Goal: Task Accomplishment & Management: Manage account settings

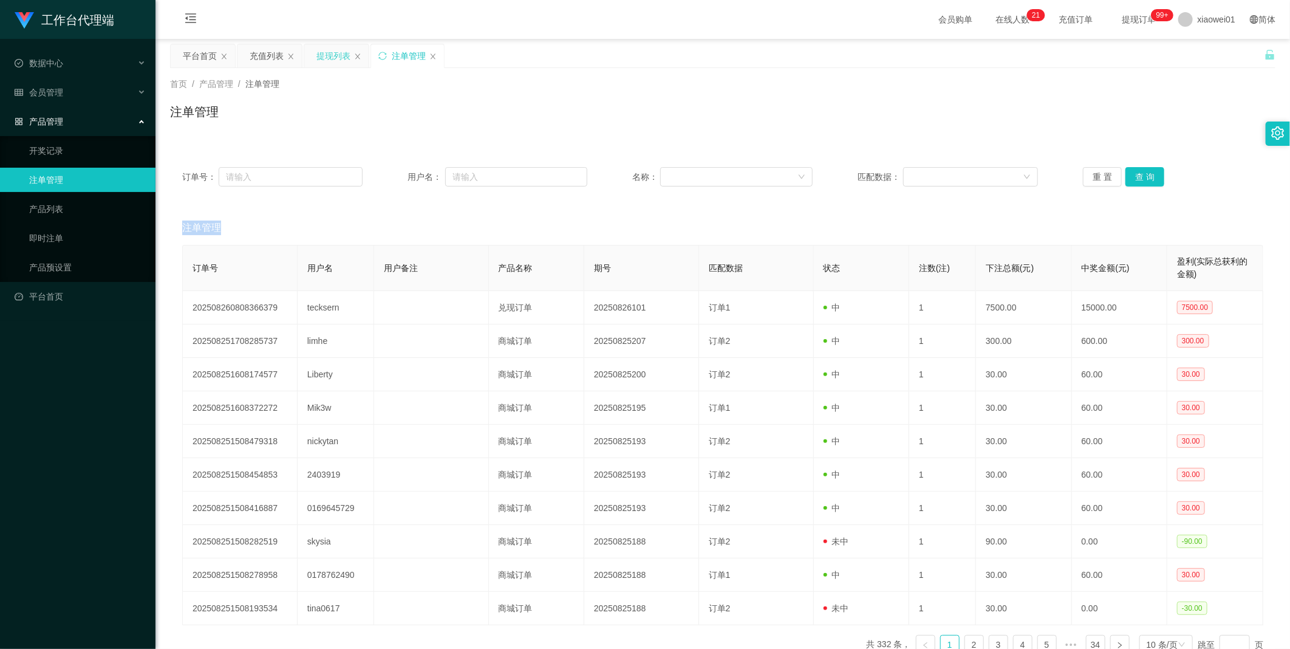
click at [329, 55] on div "提现列表" at bounding box center [333, 55] width 34 height 23
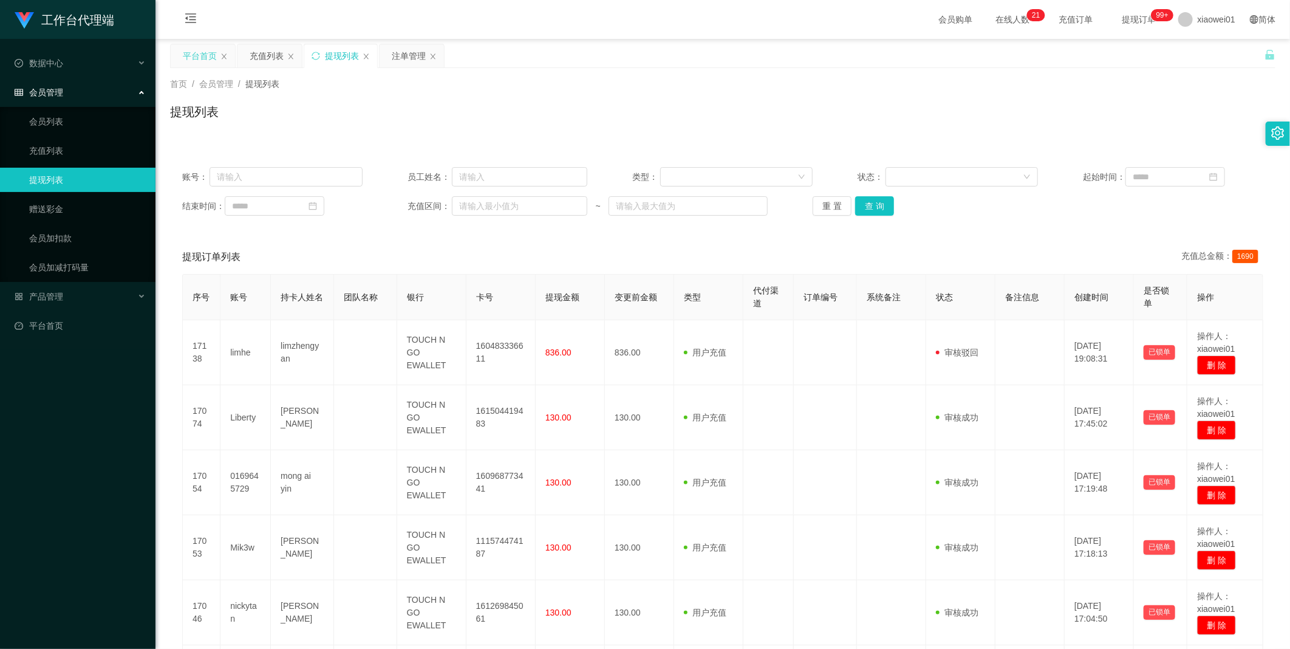
click at [183, 60] on div "平台首页" at bounding box center [200, 55] width 34 height 23
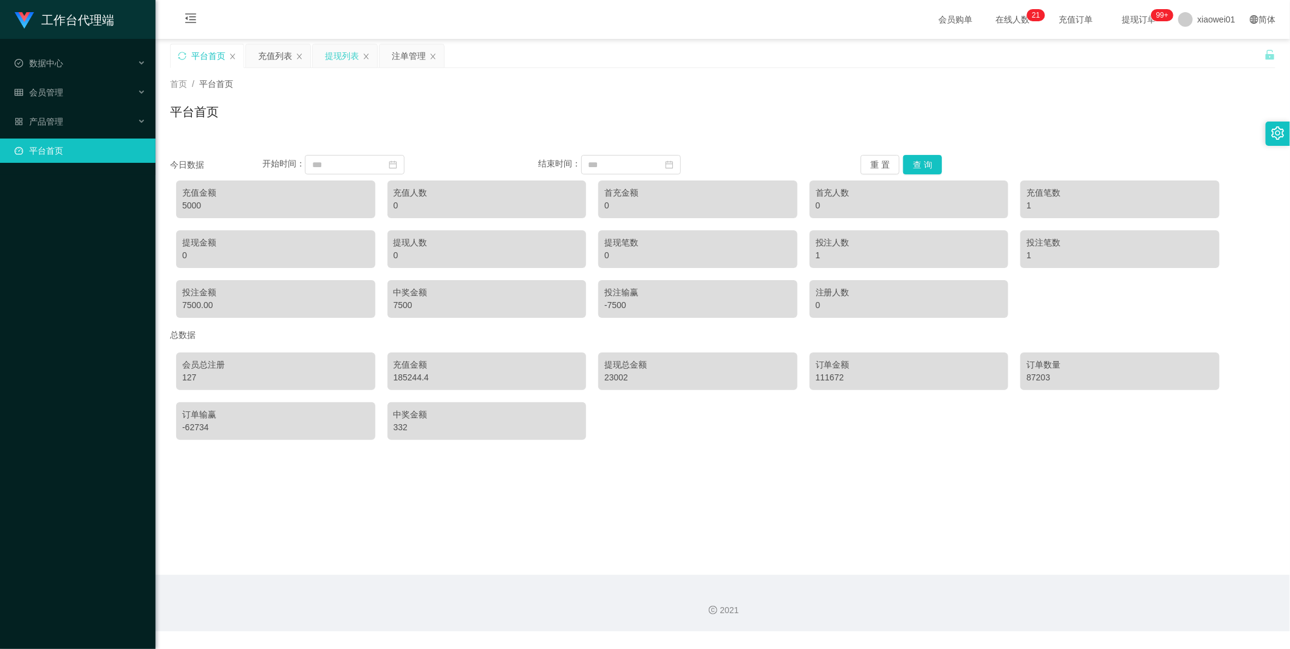
click at [361, 55] on div "提现列表" at bounding box center [345, 55] width 64 height 23
click at [299, 55] on icon "图标: close" at bounding box center [299, 55] width 5 height 5
click at [295, 56] on div "提现列表" at bounding box center [278, 55] width 64 height 23
click at [296, 57] on icon "图标: close" at bounding box center [299, 56] width 7 height 7
click at [41, 125] on span "产品管理" at bounding box center [39, 122] width 49 height 10
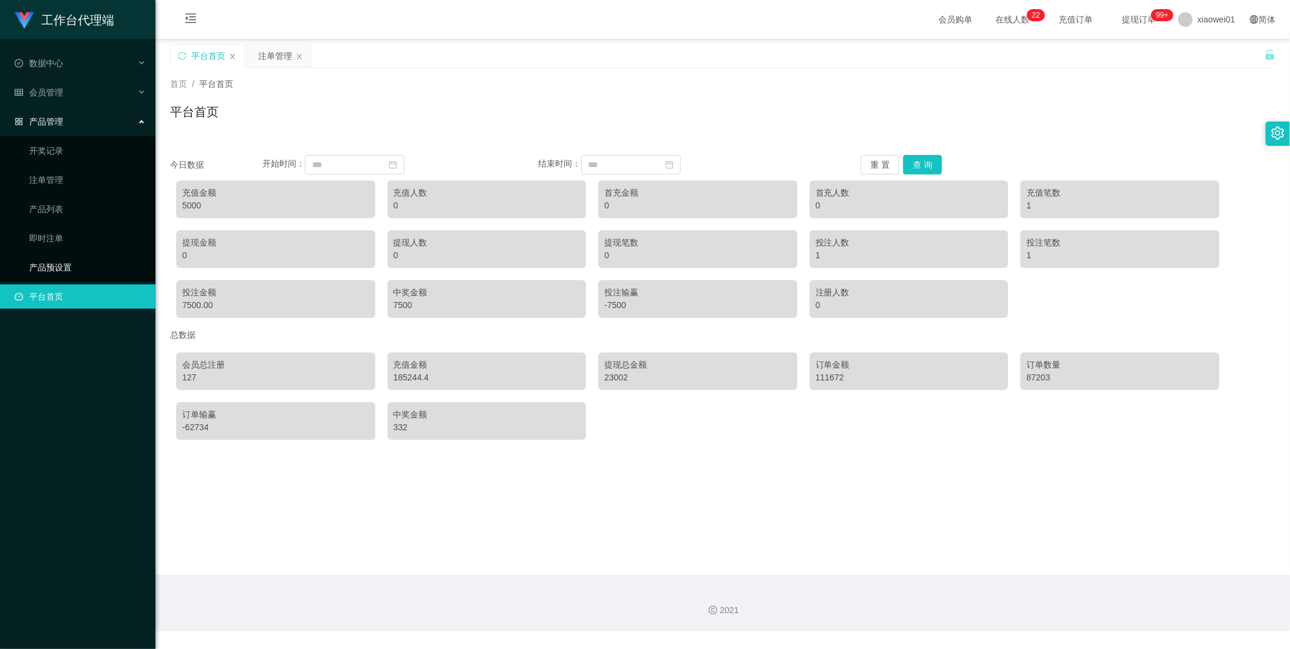
drag, startPoint x: 40, startPoint y: 259, endPoint x: 61, endPoint y: 258, distance: 21.3
click at [40, 259] on link "产品预设置" at bounding box center [87, 267] width 117 height 24
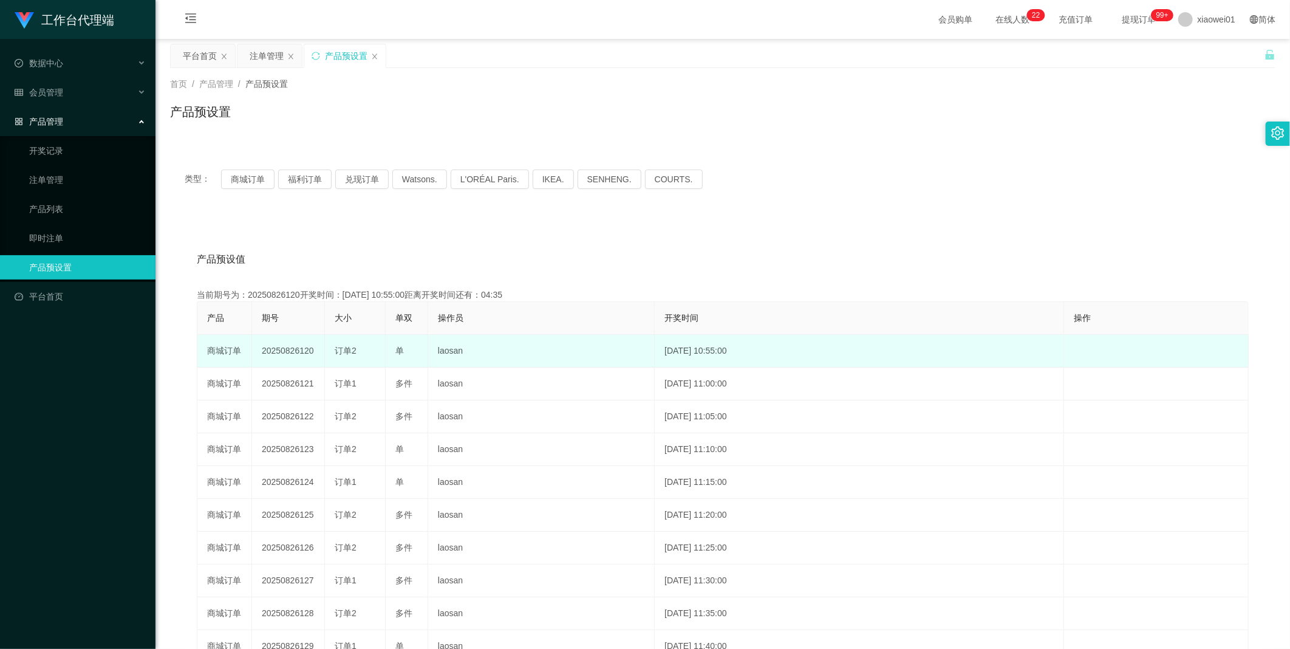
click at [227, 351] on td "商城订单" at bounding box center [224, 351] width 55 height 33
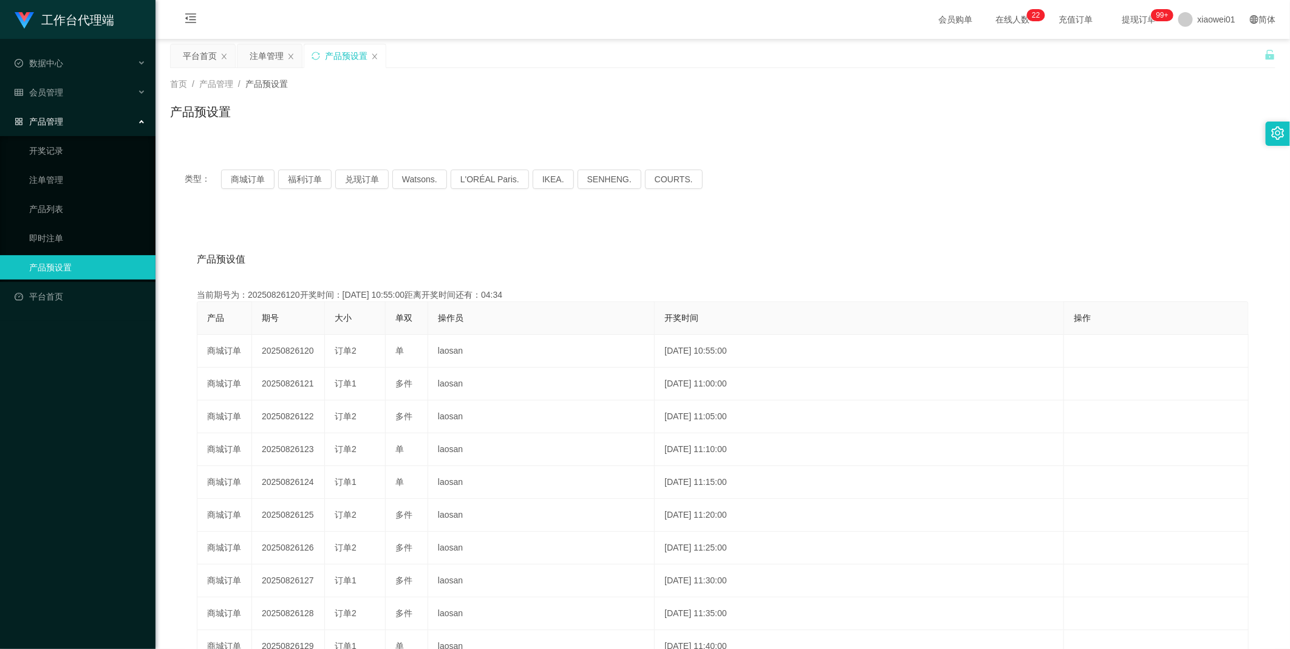
copy td "订单"
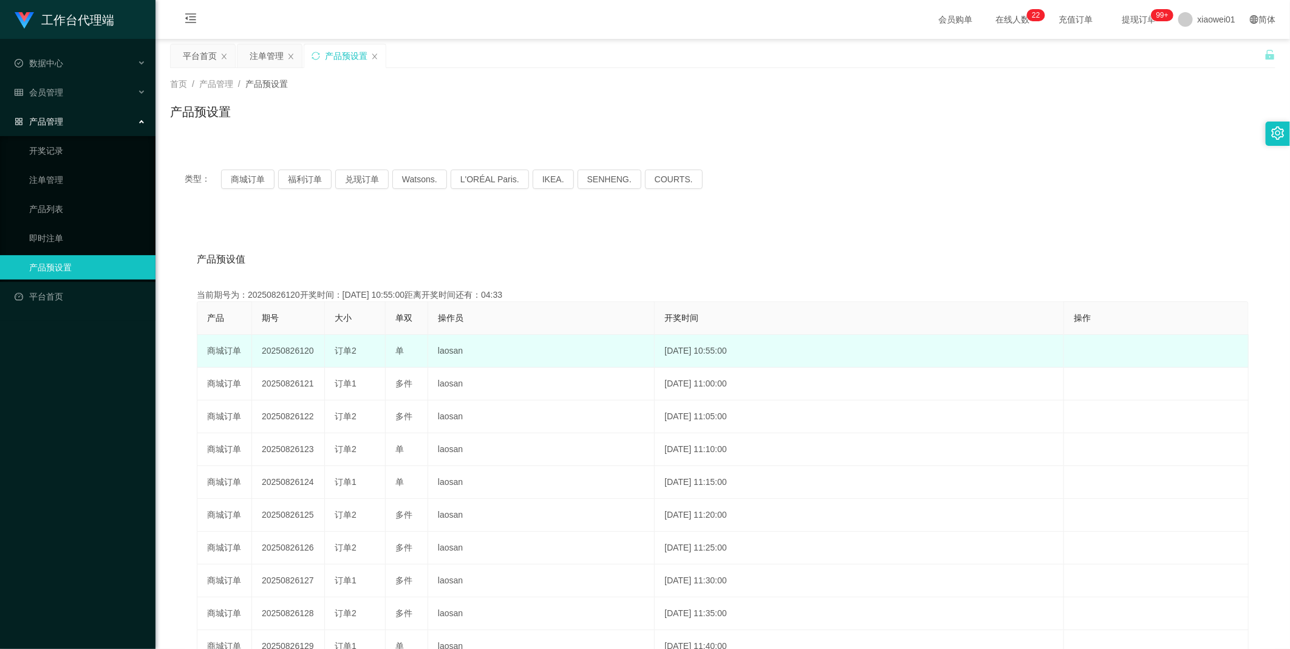
click at [288, 344] on td "20250826120" at bounding box center [288, 351] width 73 height 33
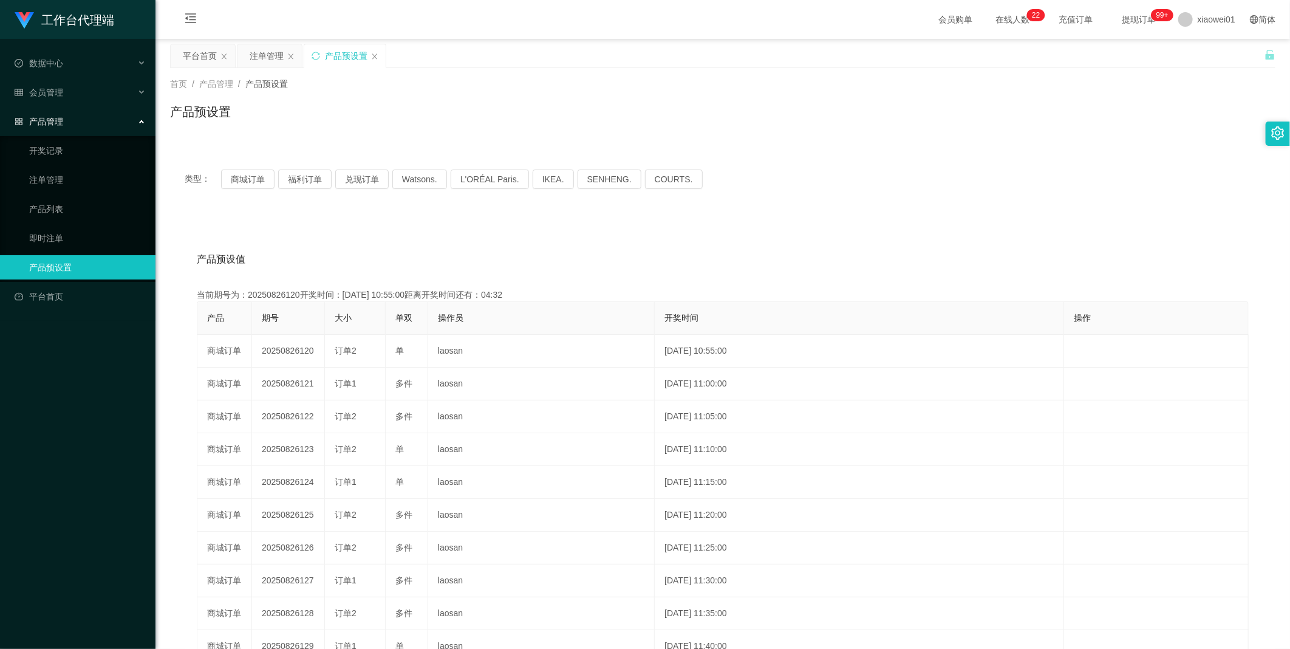
copy td "20250826120"
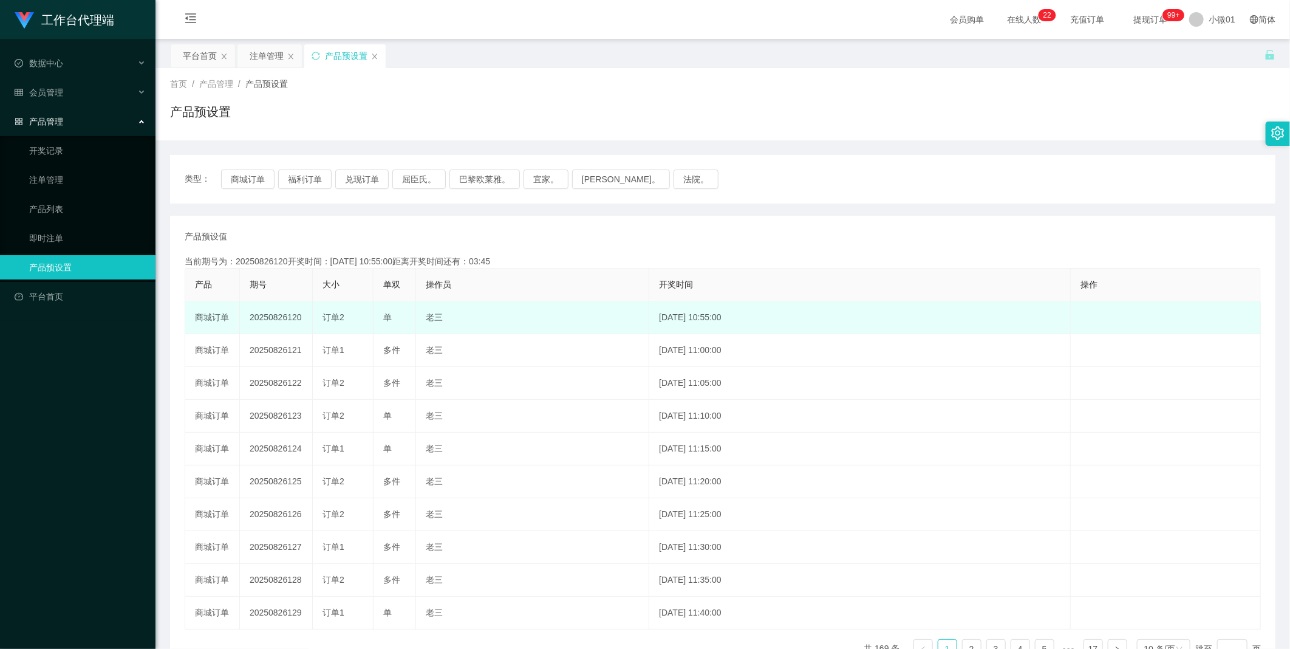
click at [258, 320] on td "20250826120" at bounding box center [276, 317] width 73 height 33
copy td "20250826120"
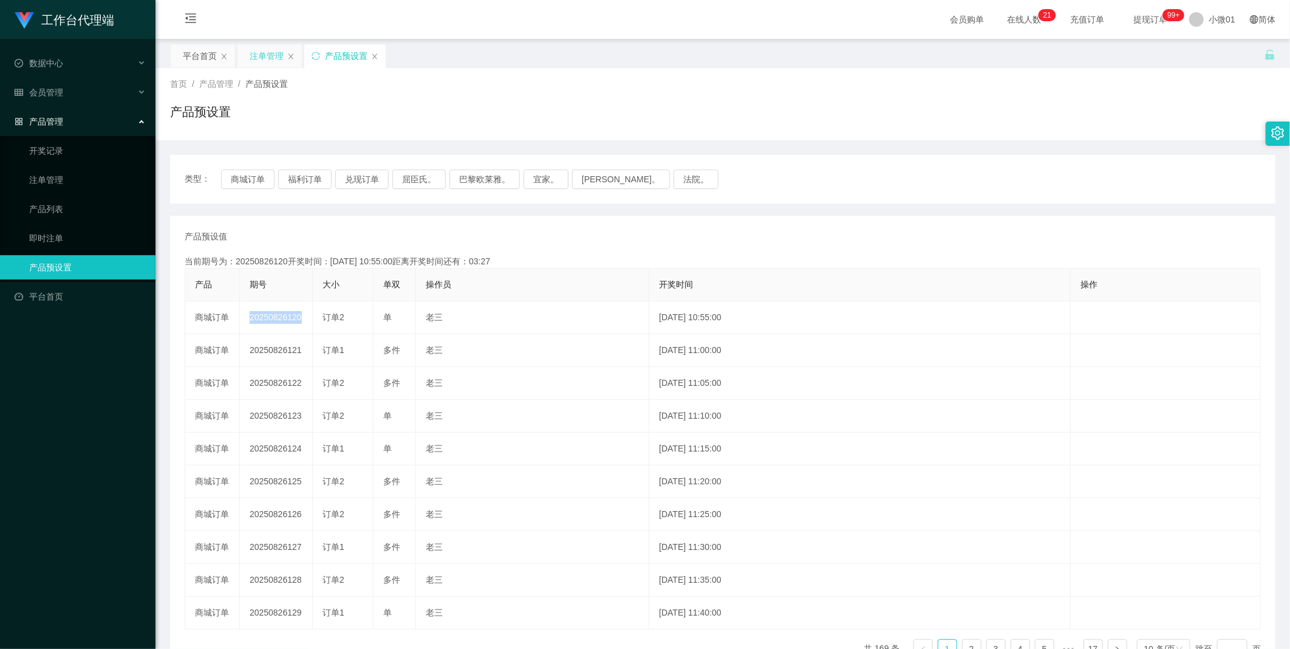
click at [247, 55] on div "注单管理" at bounding box center [269, 55] width 64 height 23
click at [270, 58] on div "注单管理" at bounding box center [267, 55] width 34 height 23
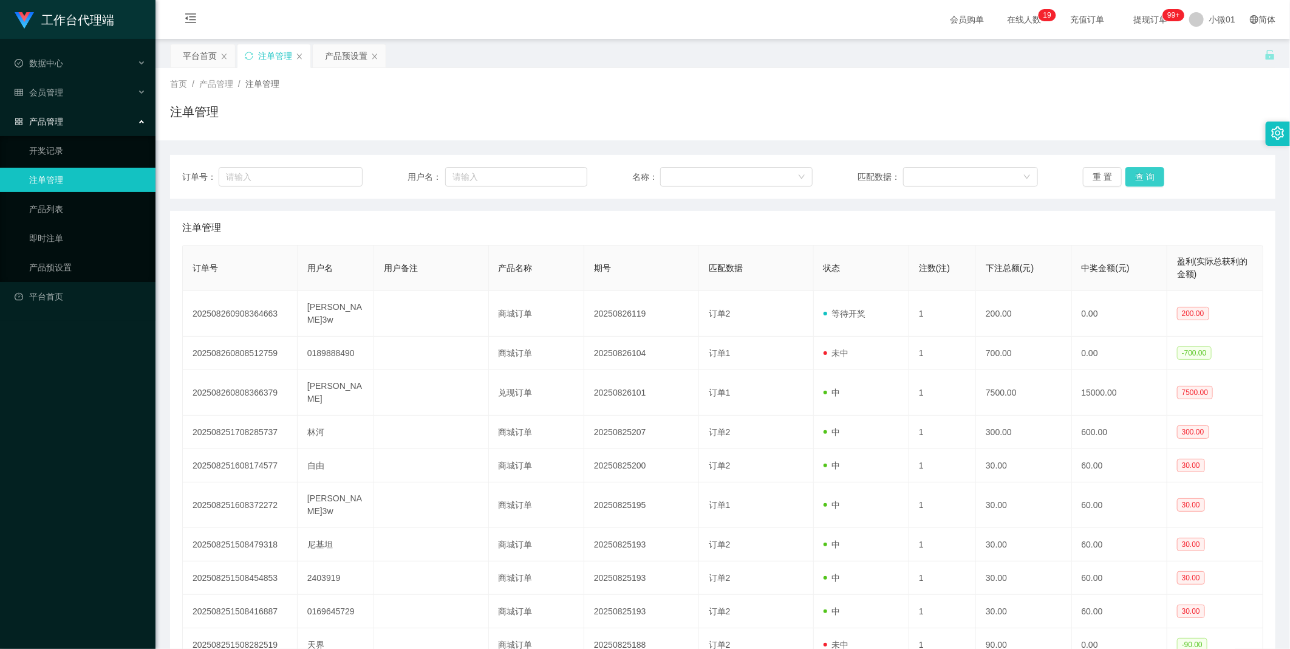
click at [1138, 177] on button "查 询" at bounding box center [1144, 176] width 39 height 19
click at [1138, 177] on div "重 置 查 询" at bounding box center [1173, 176] width 180 height 19
click at [1138, 177] on button "查 询" at bounding box center [1144, 176] width 39 height 19
click at [1138, 177] on button "查 询" at bounding box center [1151, 176] width 52 height 19
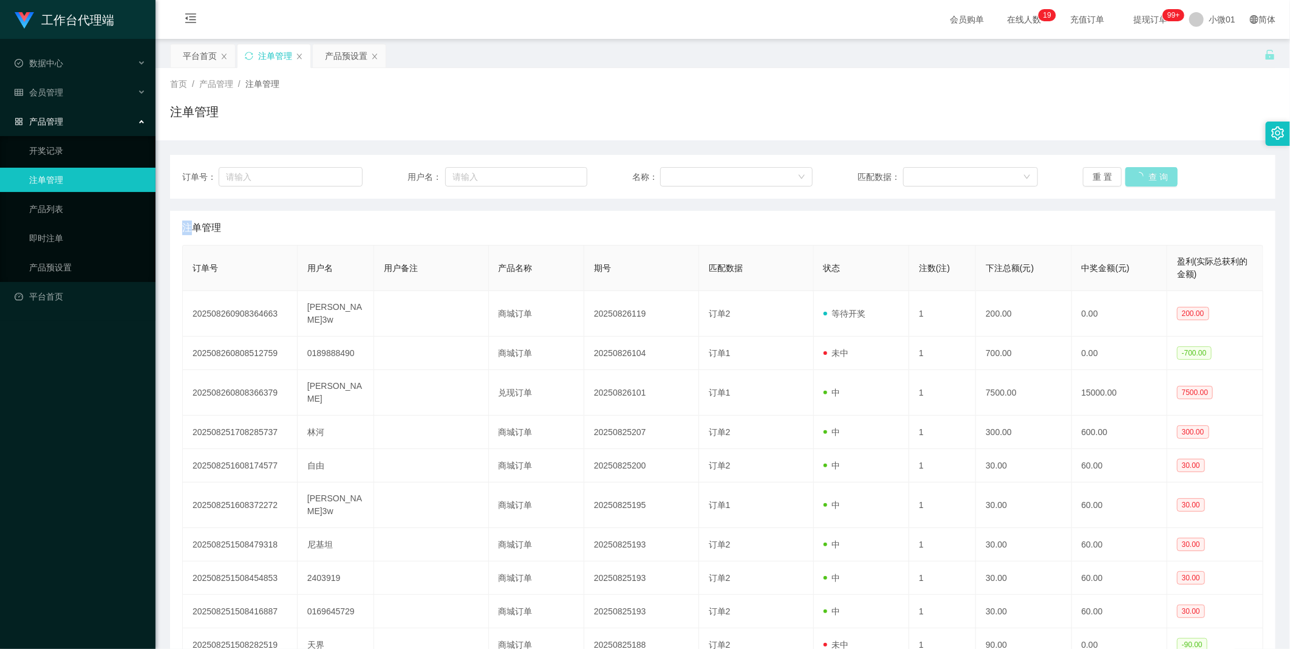
click at [1138, 177] on button "查 询" at bounding box center [1151, 176] width 52 height 19
click at [1138, 177] on div "重 置 查 询" at bounding box center [1173, 176] width 180 height 19
click at [1138, 177] on button "查 询" at bounding box center [1144, 176] width 39 height 19
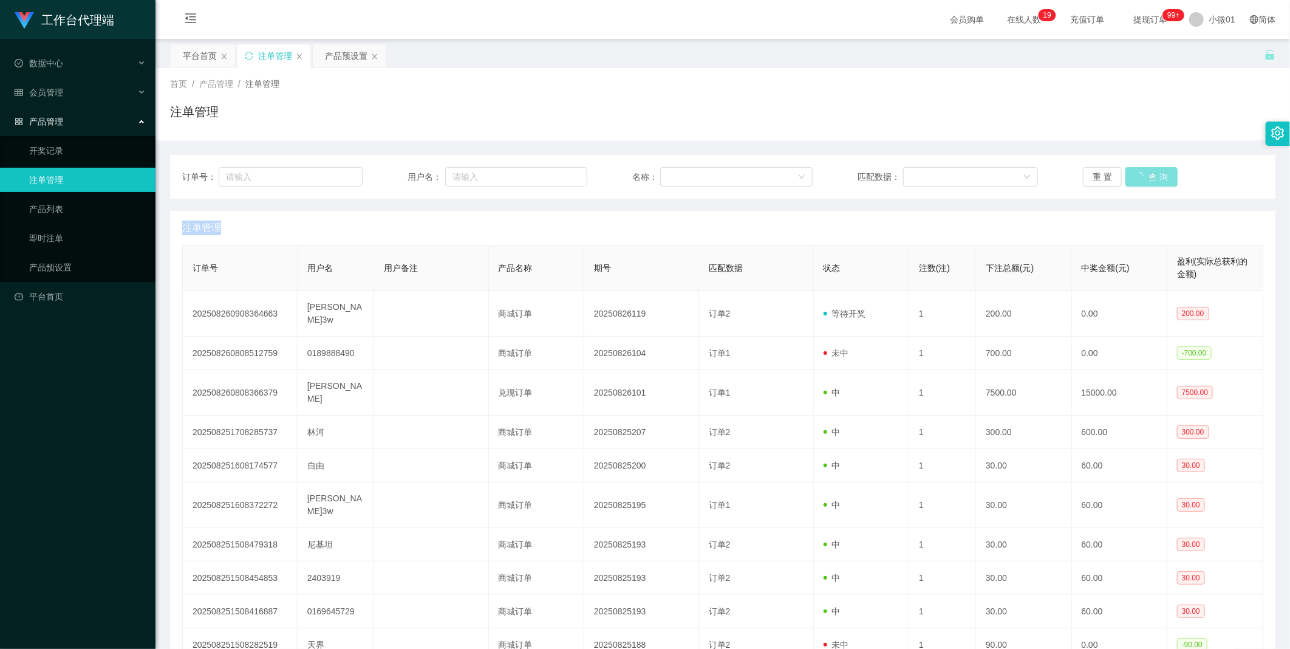
click at [1138, 177] on div "重 置 查 询" at bounding box center [1173, 176] width 180 height 19
click at [1138, 177] on button "查 询" at bounding box center [1144, 176] width 39 height 19
click at [1138, 177] on div "重 置 查 询" at bounding box center [1173, 176] width 180 height 19
click at [1138, 177] on button "查 询" at bounding box center [1144, 176] width 39 height 19
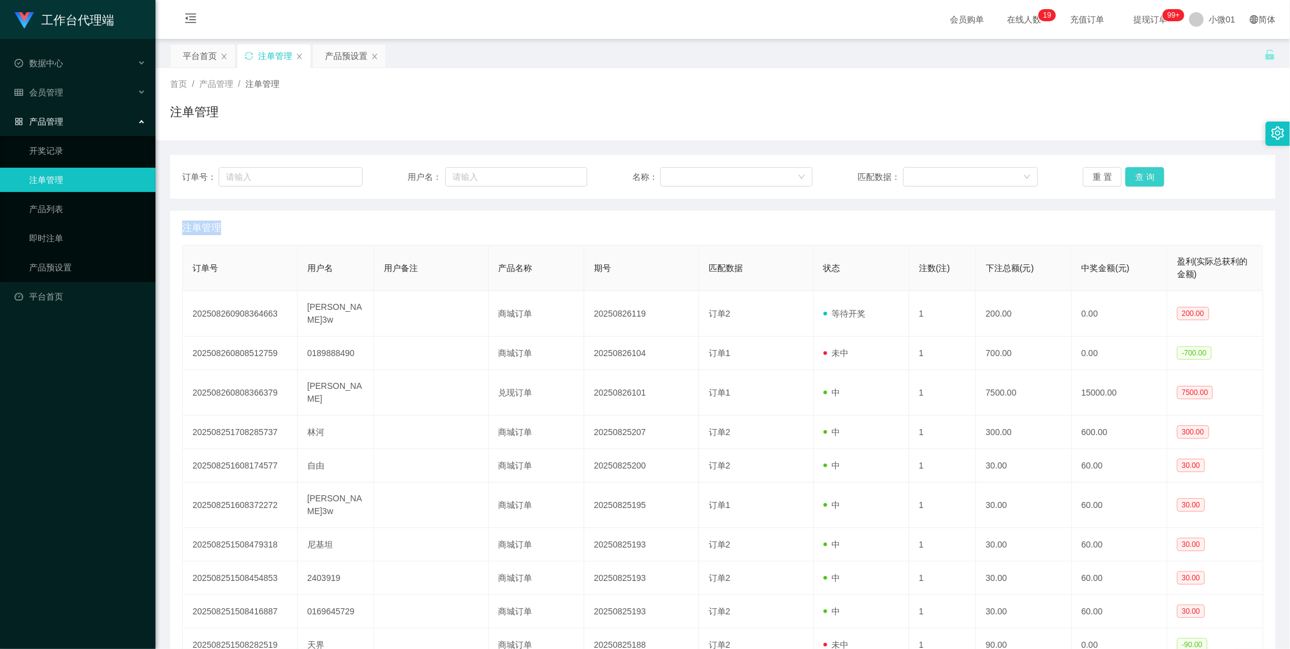
click at [1138, 177] on button "查 询" at bounding box center [1144, 176] width 39 height 19
click at [1138, 177] on button "查 询" at bounding box center [1151, 176] width 52 height 19
click at [1147, 167] on button "查 询" at bounding box center [1144, 176] width 39 height 19
click at [1147, 167] on div "重 置 查 询" at bounding box center [1173, 176] width 180 height 19
click at [1147, 167] on button "查 询" at bounding box center [1144, 176] width 39 height 19
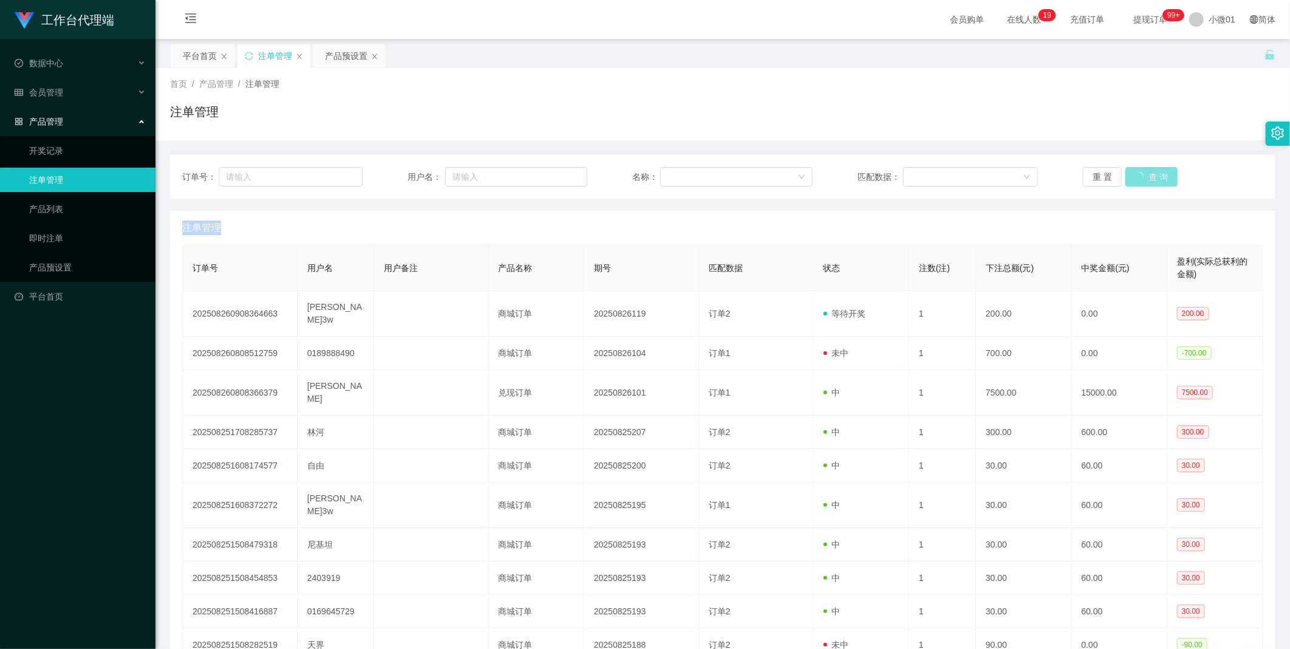
click at [1147, 167] on div "重 置 查 询" at bounding box center [1173, 176] width 180 height 19
click at [1147, 167] on button "查 询" at bounding box center [1144, 176] width 39 height 19
click at [1147, 167] on div "重 置 查 询" at bounding box center [1173, 176] width 180 height 19
click at [1147, 167] on button "查 询" at bounding box center [1144, 176] width 39 height 19
click at [1150, 171] on button "查 询" at bounding box center [1144, 176] width 39 height 19
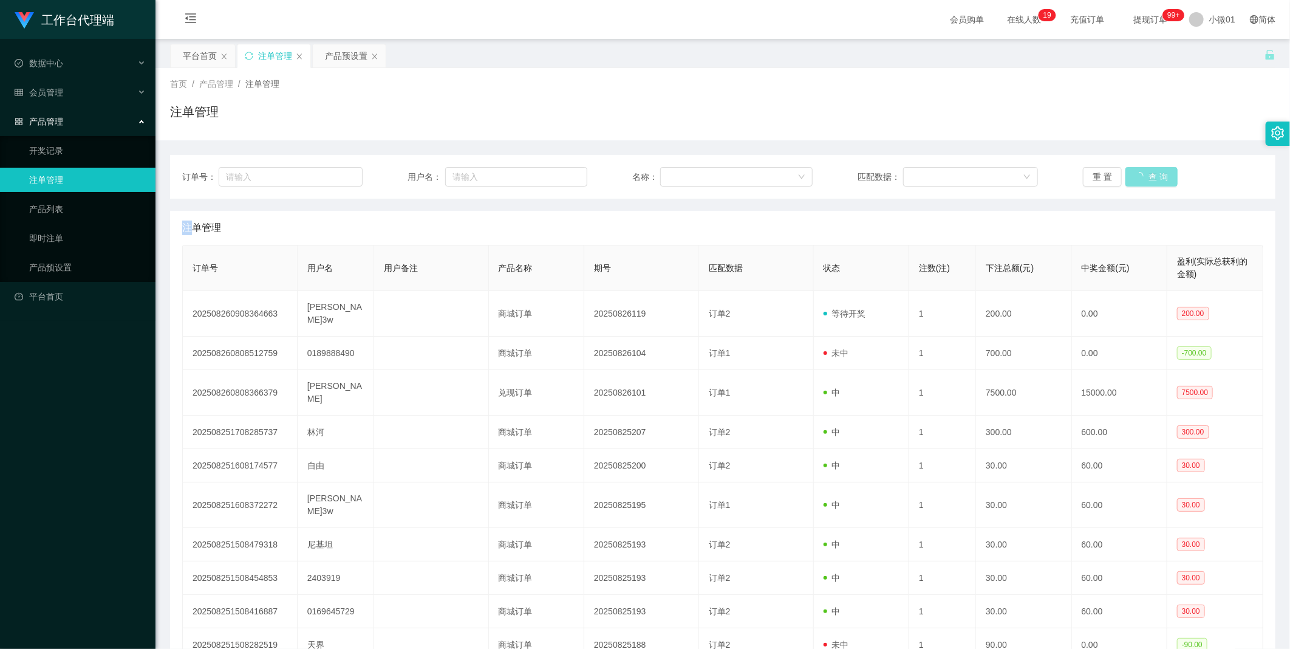
click at [1150, 171] on div "重 置 查 询" at bounding box center [1173, 176] width 180 height 19
click at [1150, 171] on button "查 询" at bounding box center [1144, 176] width 39 height 19
click at [1150, 171] on div "重 置 查 询" at bounding box center [1173, 176] width 180 height 19
click at [1150, 171] on button "查 询" at bounding box center [1144, 176] width 39 height 19
click at [1136, 176] on button "查 询" at bounding box center [1144, 176] width 39 height 19
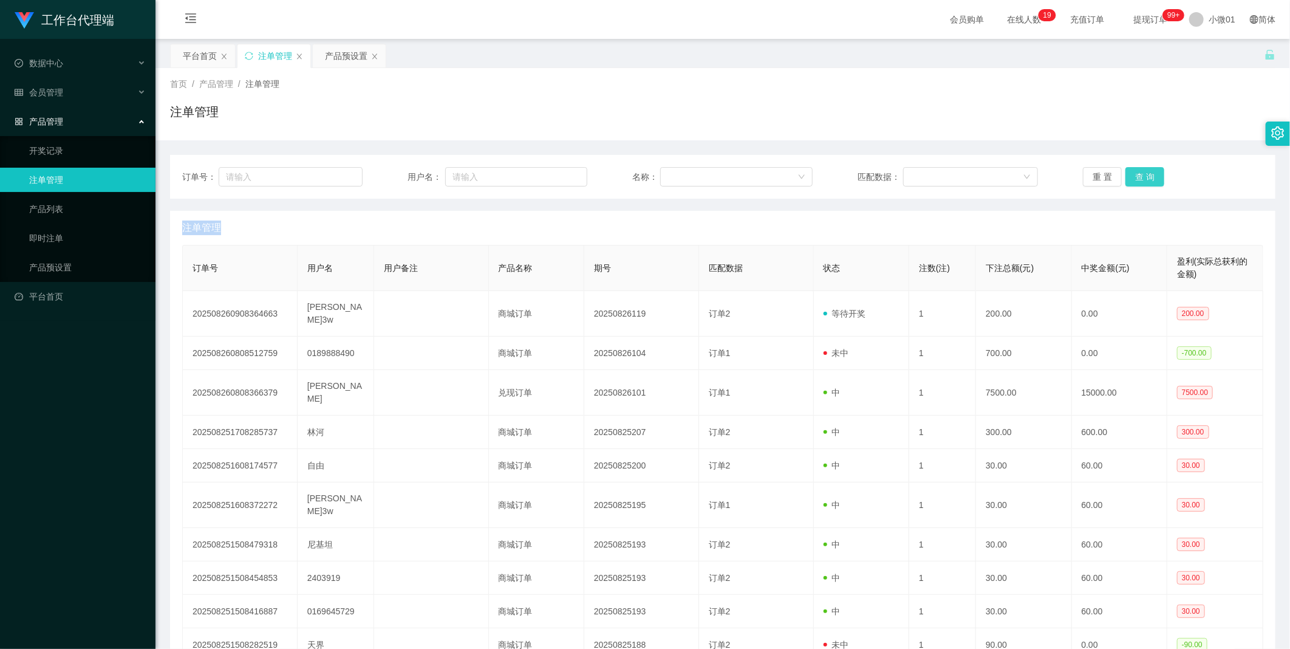
click at [1136, 176] on div "重 置 查 询" at bounding box center [1173, 176] width 180 height 19
click at [1136, 176] on button "查 询" at bounding box center [1144, 176] width 39 height 19
click at [1136, 176] on div "重 置 查 询" at bounding box center [1173, 176] width 180 height 19
click at [1136, 176] on button "查 询" at bounding box center [1144, 176] width 39 height 19
click at [1136, 176] on div "重 置 查 询" at bounding box center [1173, 176] width 180 height 19
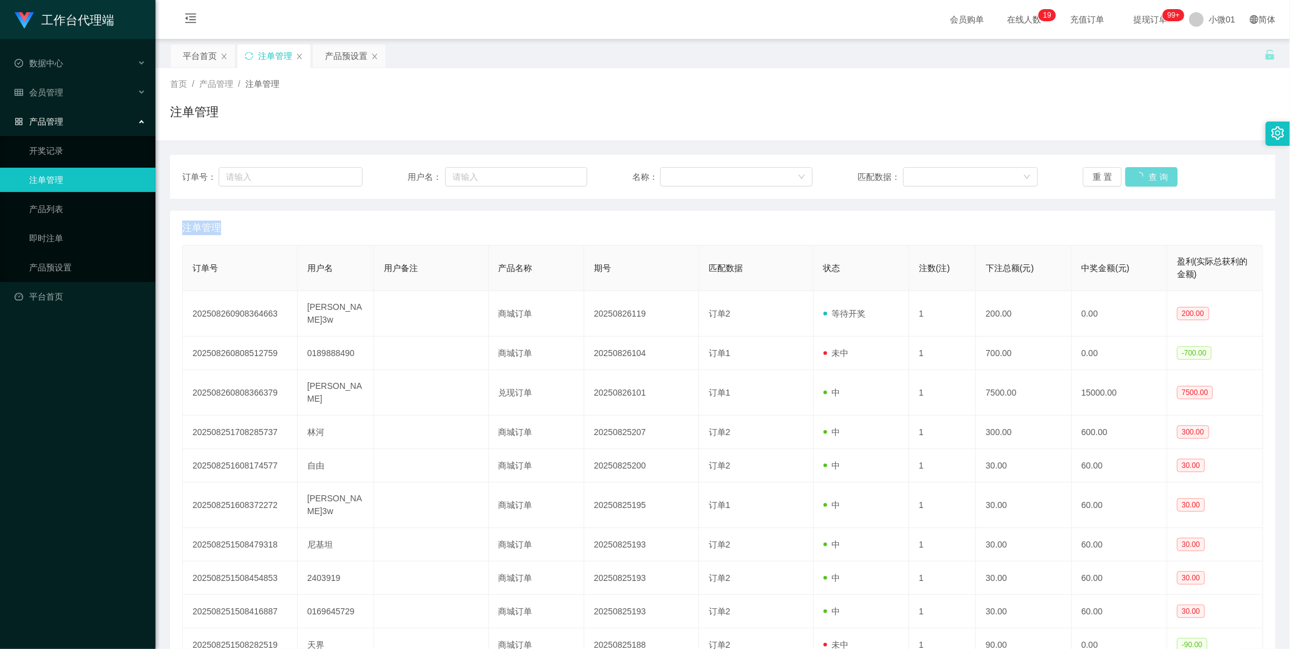
click at [1136, 176] on div "重 置 查 询" at bounding box center [1173, 176] width 180 height 19
click at [1136, 176] on button "查 询" at bounding box center [1144, 176] width 39 height 19
click at [1136, 176] on div "重 置 查 询" at bounding box center [1173, 176] width 180 height 19
click at [1136, 176] on button "查 询" at bounding box center [1144, 176] width 39 height 19
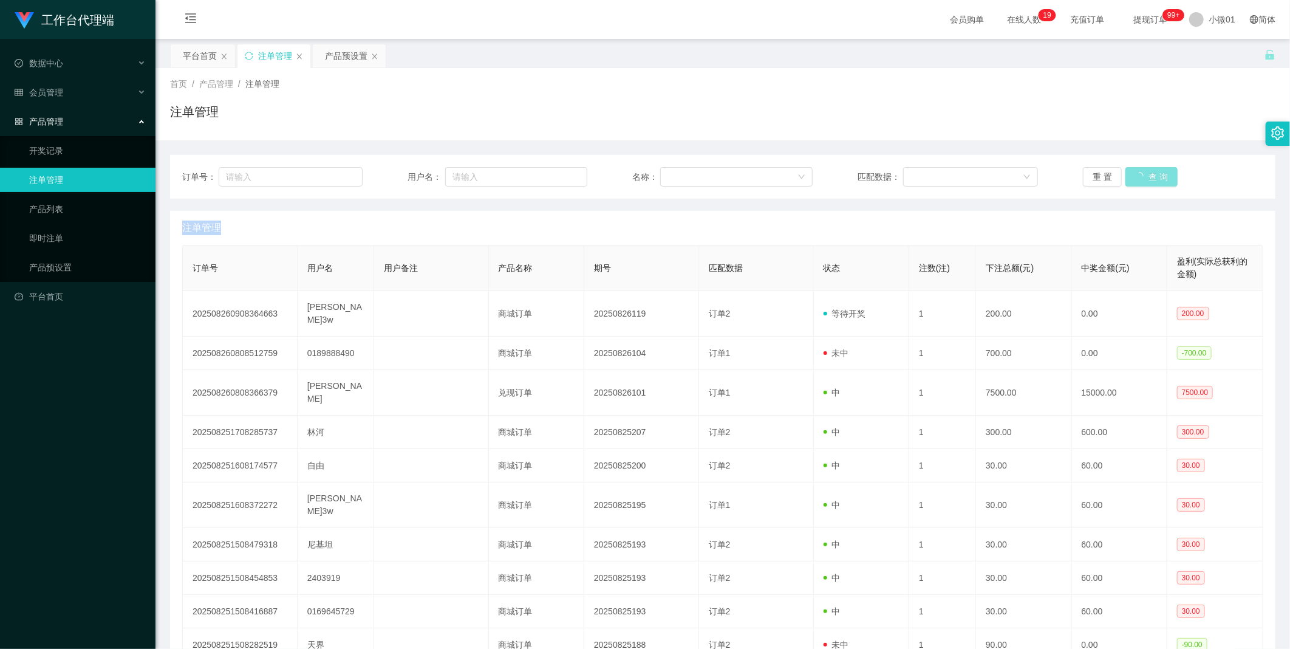
click at [1136, 176] on div "重 置 查 询" at bounding box center [1173, 176] width 180 height 19
click at [1136, 176] on button "查 询" at bounding box center [1144, 176] width 39 height 19
click at [1136, 176] on div "重 置 查 询" at bounding box center [1173, 176] width 180 height 19
click at [1136, 176] on button "查 询" at bounding box center [1144, 176] width 39 height 19
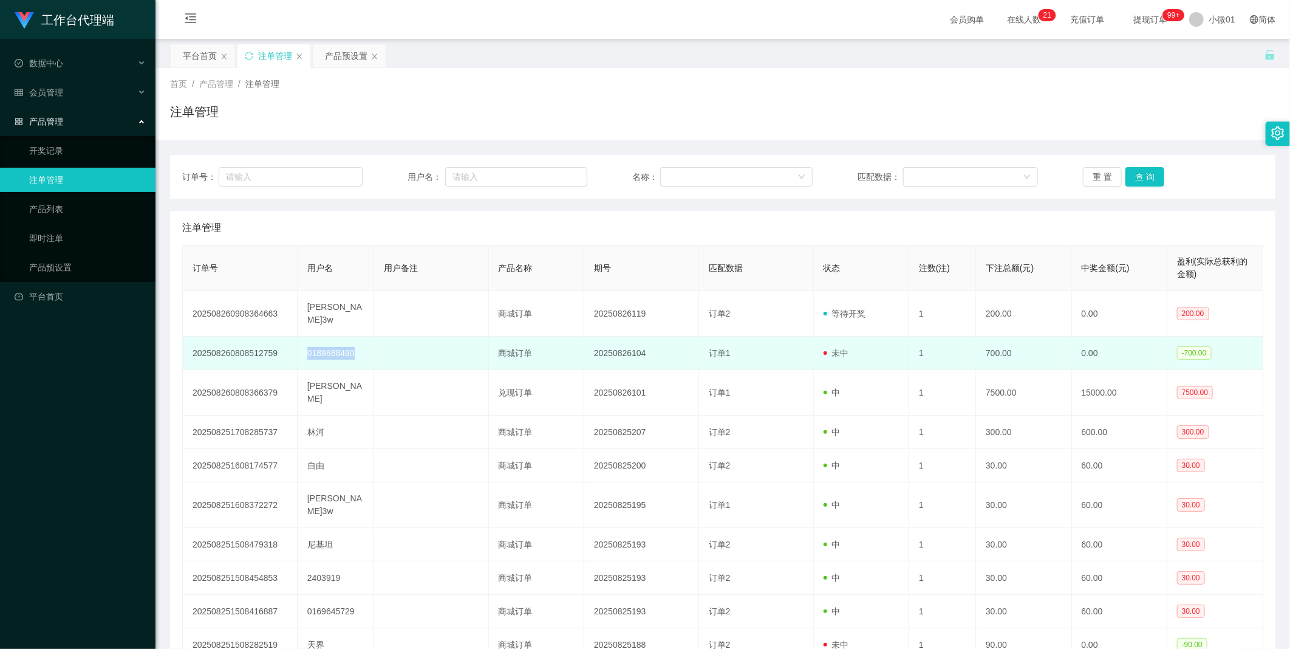
drag, startPoint x: 294, startPoint y: 345, endPoint x: 372, endPoint y: 347, distance: 77.8
click at [372, 347] on tr "202508260808512759 0189888490 商城订单 20250826104 订单1 未中 1 700.00 0.00 -700.00" at bounding box center [723, 352] width 1081 height 33
copy tr "0189888490"
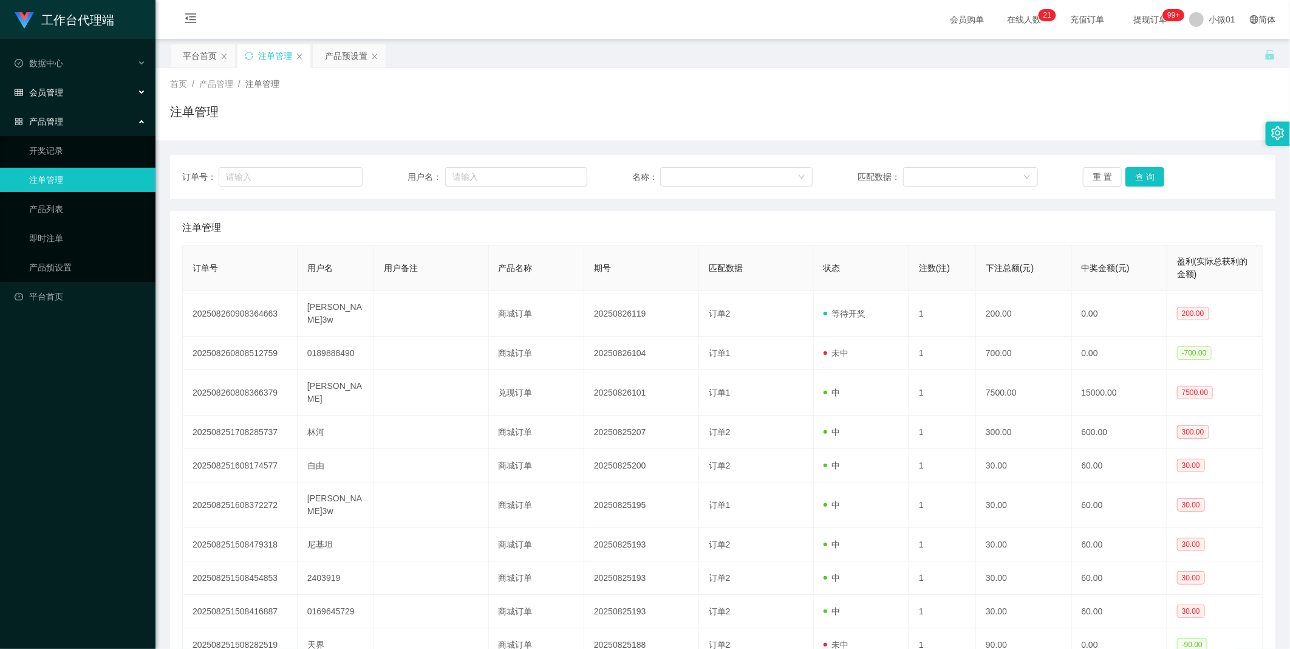
click at [43, 84] on div "会员管理" at bounding box center [77, 92] width 155 height 24
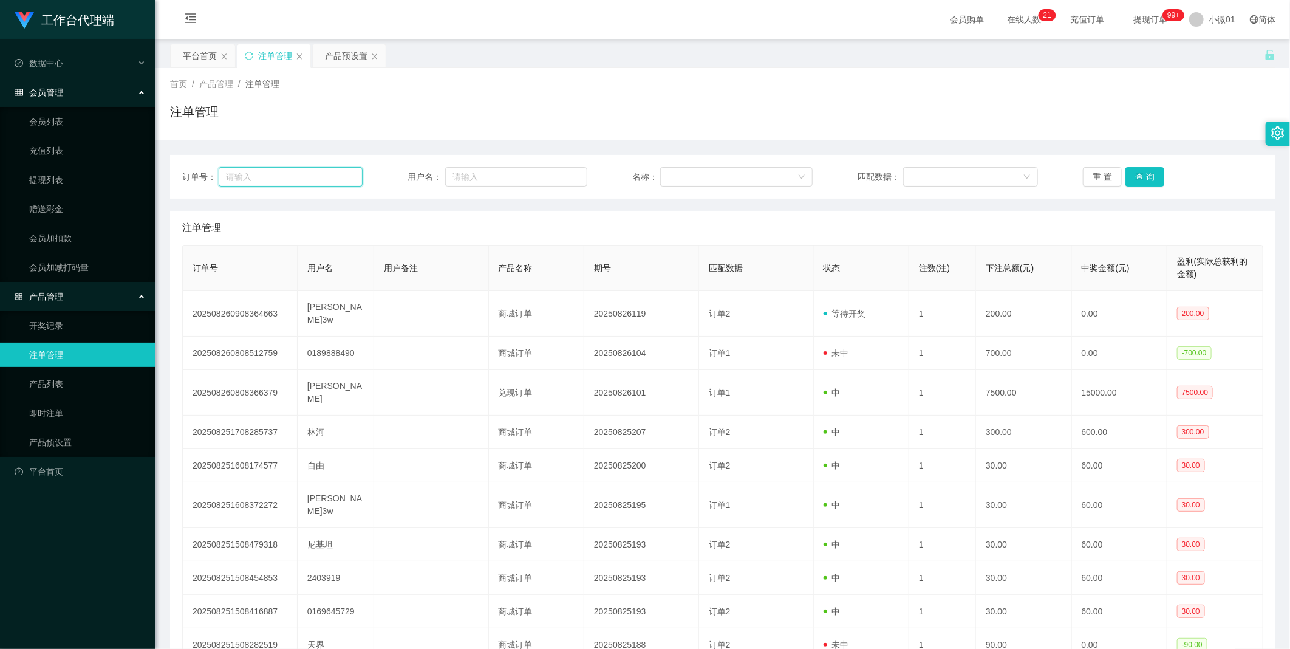
click at [286, 178] on input "text" at bounding box center [291, 176] width 144 height 19
drag, startPoint x: 457, startPoint y: 182, endPoint x: 465, endPoint y: 180, distance: 8.3
click at [457, 182] on input "text" at bounding box center [516, 176] width 143 height 19
paste input "0189888490"
type input "0189888490"
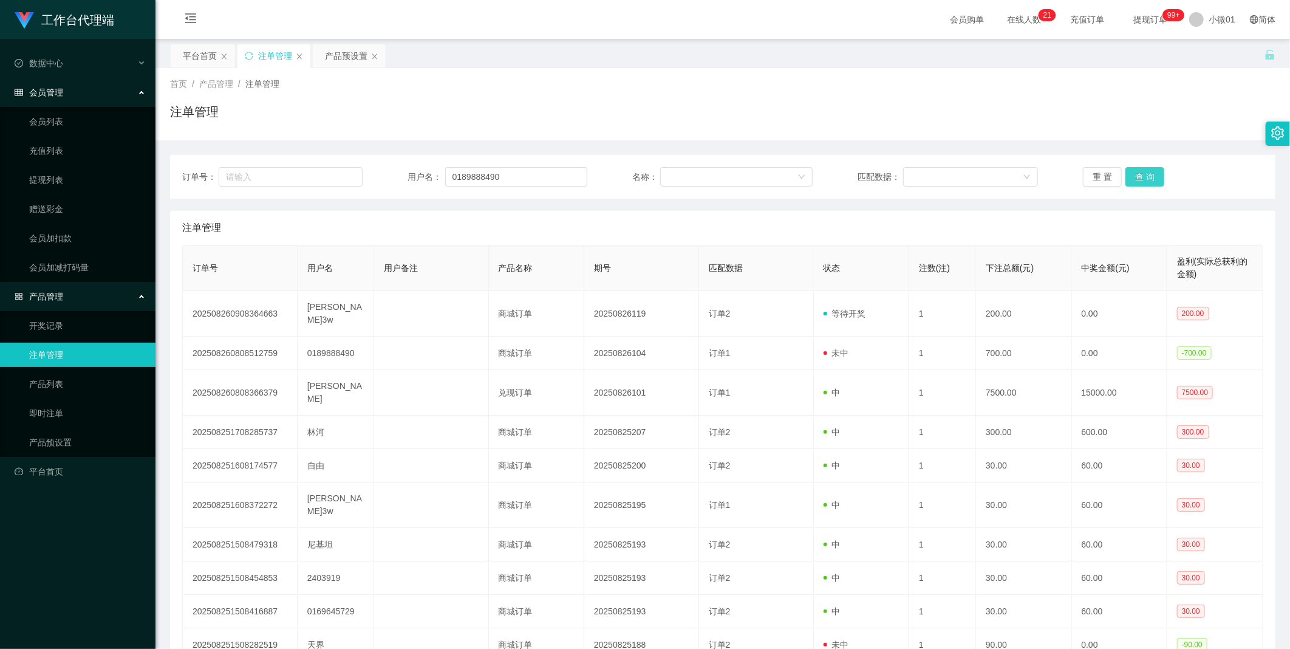
click at [1155, 174] on button "查 询" at bounding box center [1144, 176] width 39 height 19
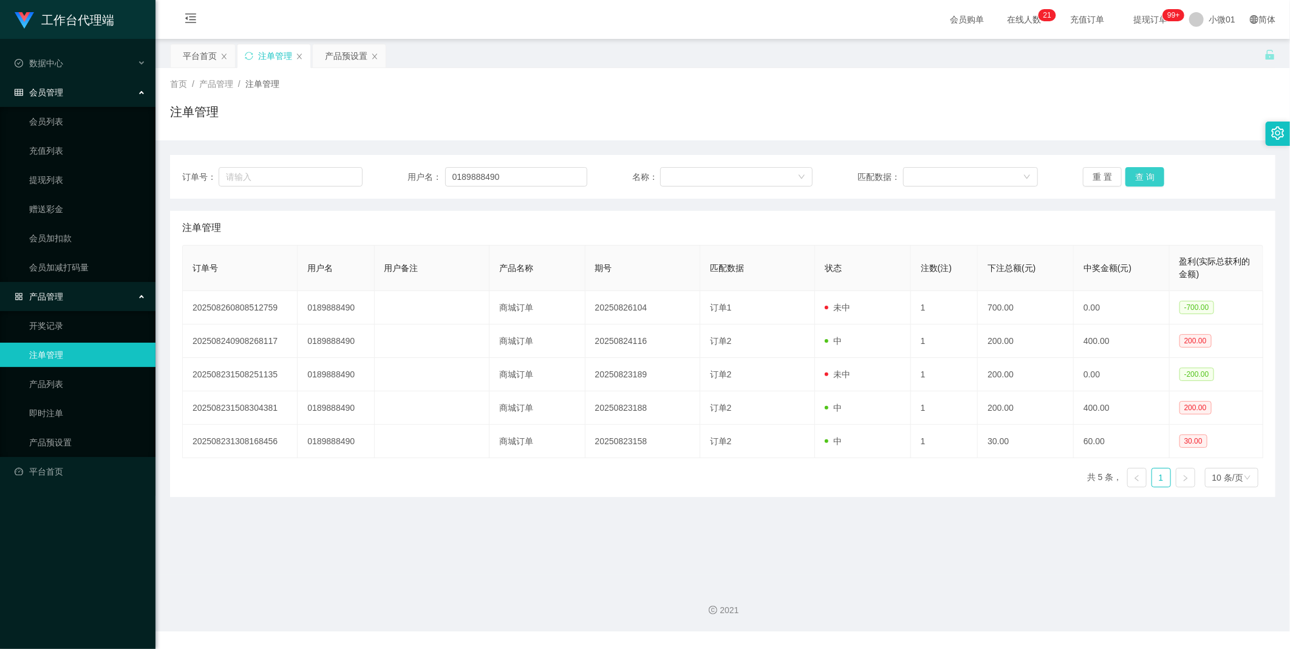
click at [1155, 174] on div "重 置 查 询" at bounding box center [1173, 176] width 180 height 19
click at [1155, 174] on button "查 询" at bounding box center [1144, 176] width 39 height 19
click at [1155, 174] on button "查 询" at bounding box center [1151, 176] width 52 height 19
drag, startPoint x: 569, startPoint y: 176, endPoint x: -3, endPoint y: 129, distance: 574.1
click at [0, 129] on html "工作台代理端 数据中心 会员管理 会员列表 充值列表 提现列表 赠送彩金 会员加扣款 会员加减打码量 产品管理 开奖记录 注单管理 产品列表 即时注单 产品预…" at bounding box center [645, 324] width 1290 height 649
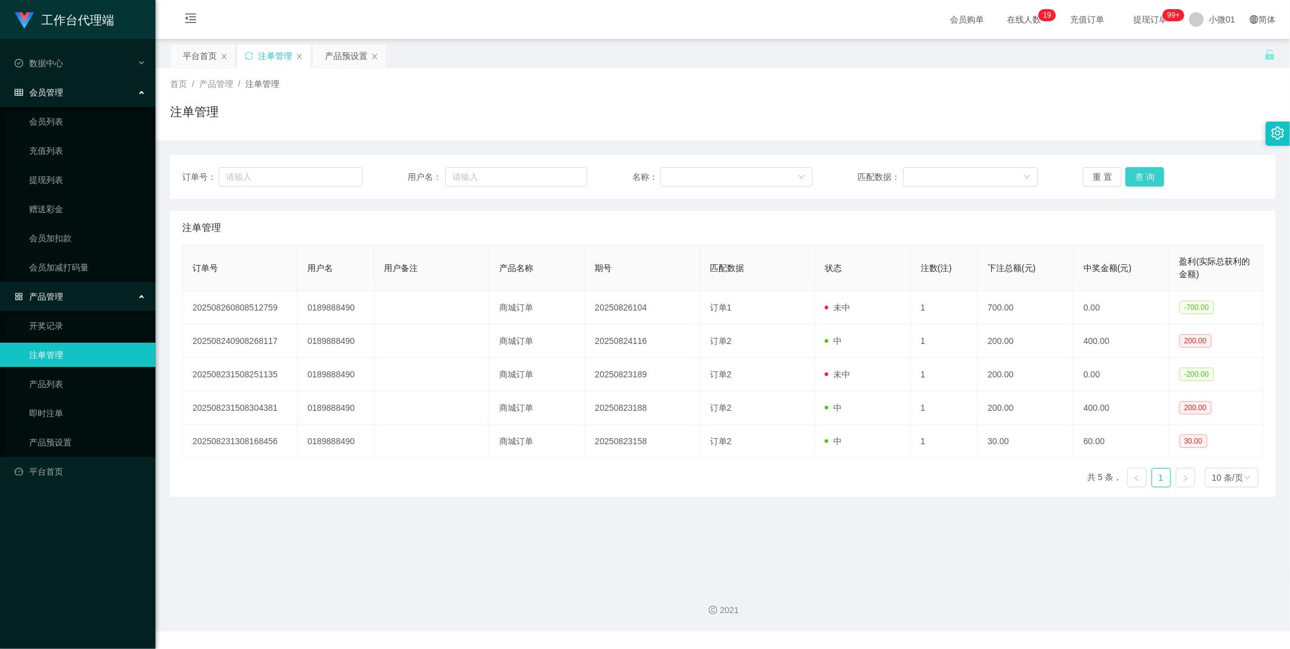
click at [1149, 173] on button "查 询" at bounding box center [1144, 176] width 39 height 19
click at [1149, 173] on div "重 置 查 询" at bounding box center [1173, 176] width 180 height 19
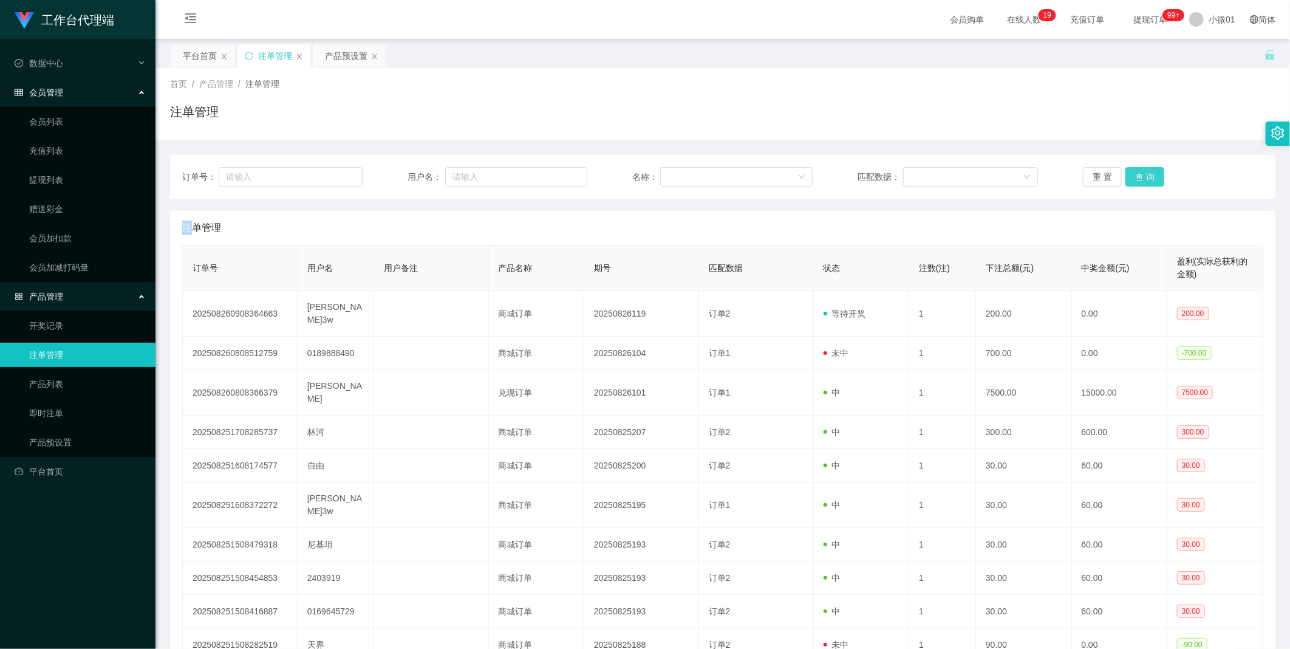
click at [1149, 173] on button "查 询" at bounding box center [1144, 176] width 39 height 19
click at [1210, 23] on span "小微01" at bounding box center [1222, 19] width 27 height 39
click at [1209, 49] on span "退出登录" at bounding box center [1212, 53] width 34 height 10
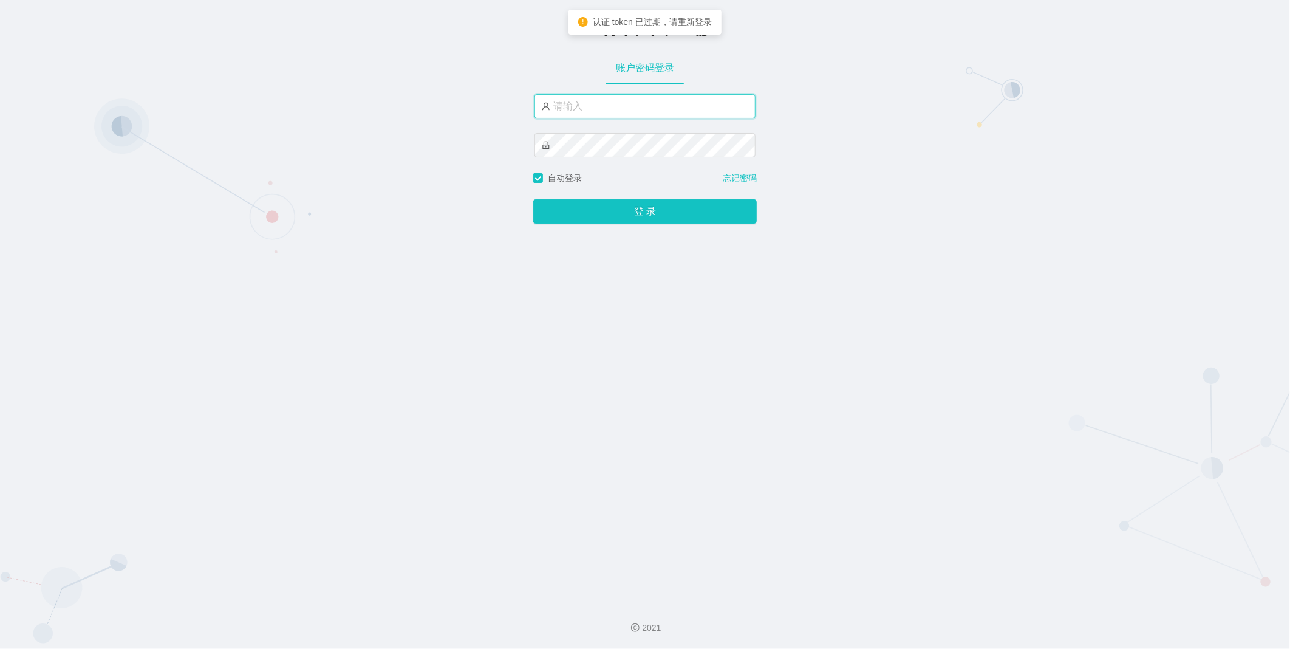
type input "xiaowei01"
click at [612, 106] on input "xiaowei01" at bounding box center [645, 106] width 221 height 24
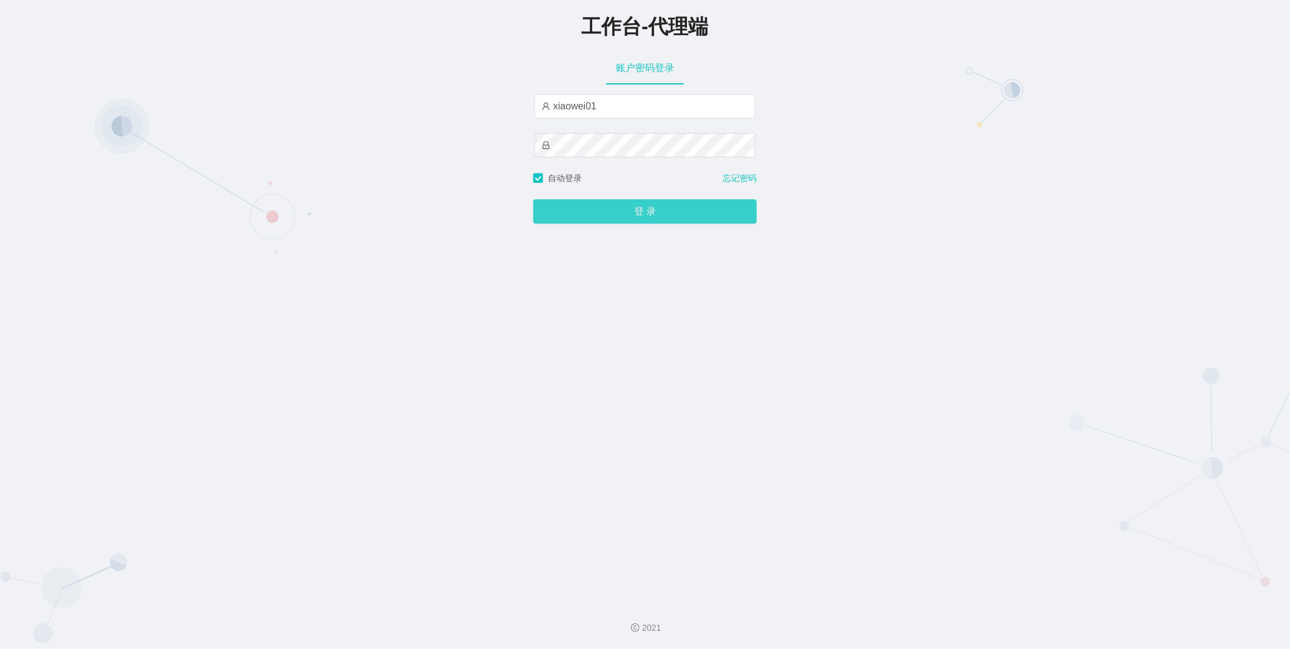
click at [606, 220] on button "登 录" at bounding box center [645, 211] width 224 height 24
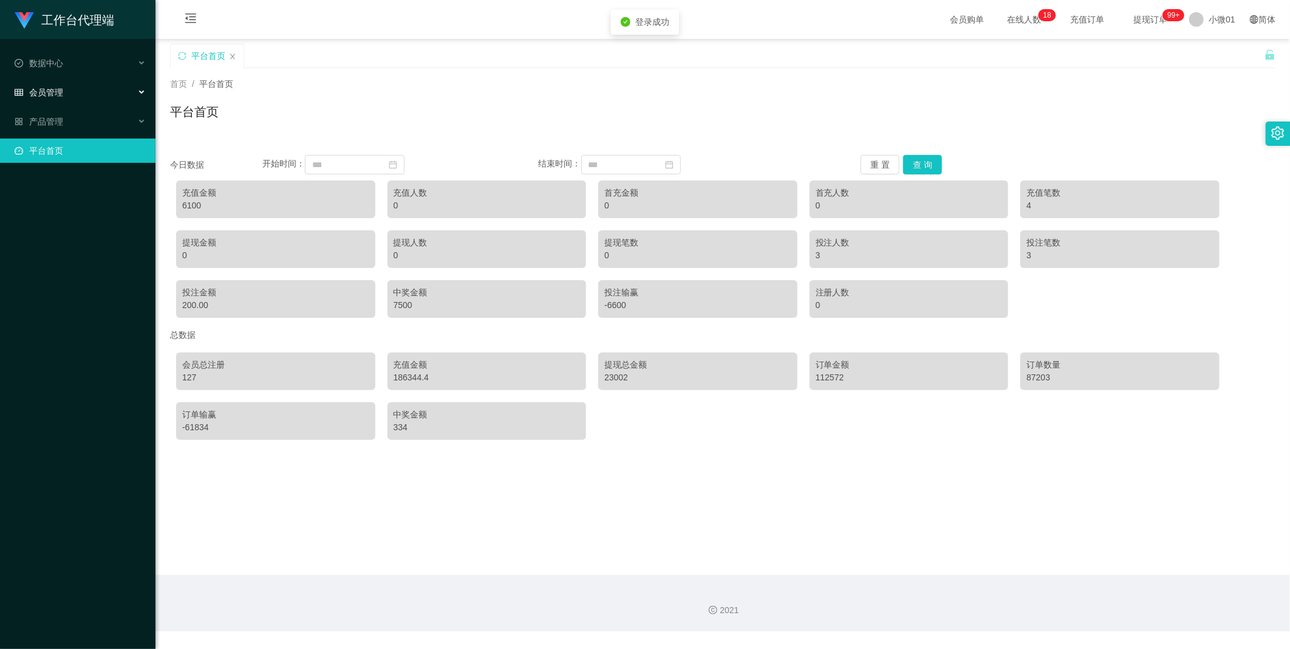
click at [70, 92] on div "会员管理" at bounding box center [77, 92] width 155 height 24
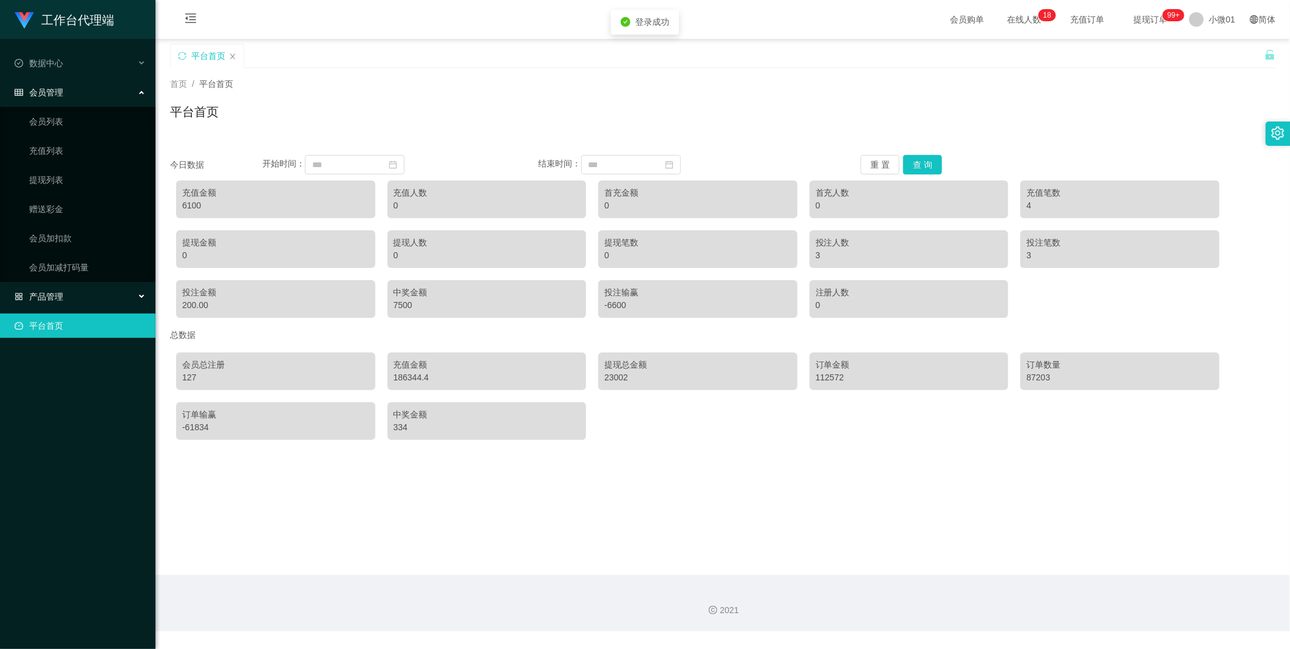
click at [35, 299] on font "产品管理" at bounding box center [46, 297] width 34 height 10
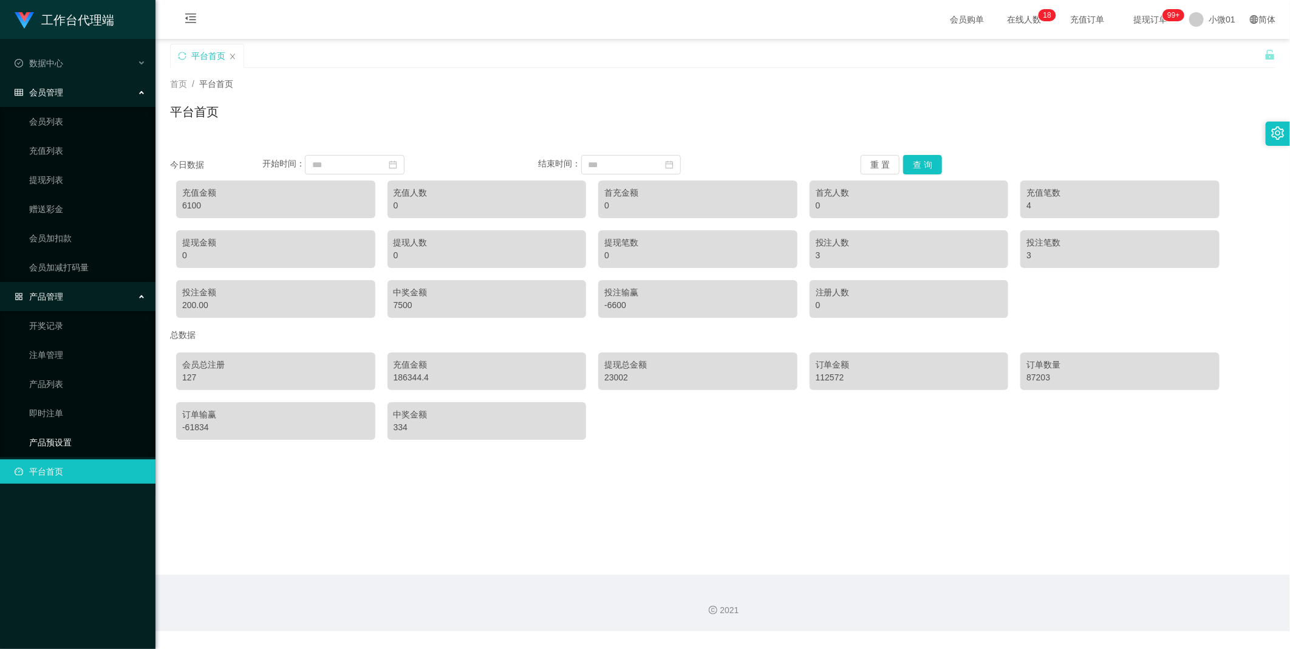
click at [39, 450] on link "产品预设置" at bounding box center [87, 442] width 117 height 24
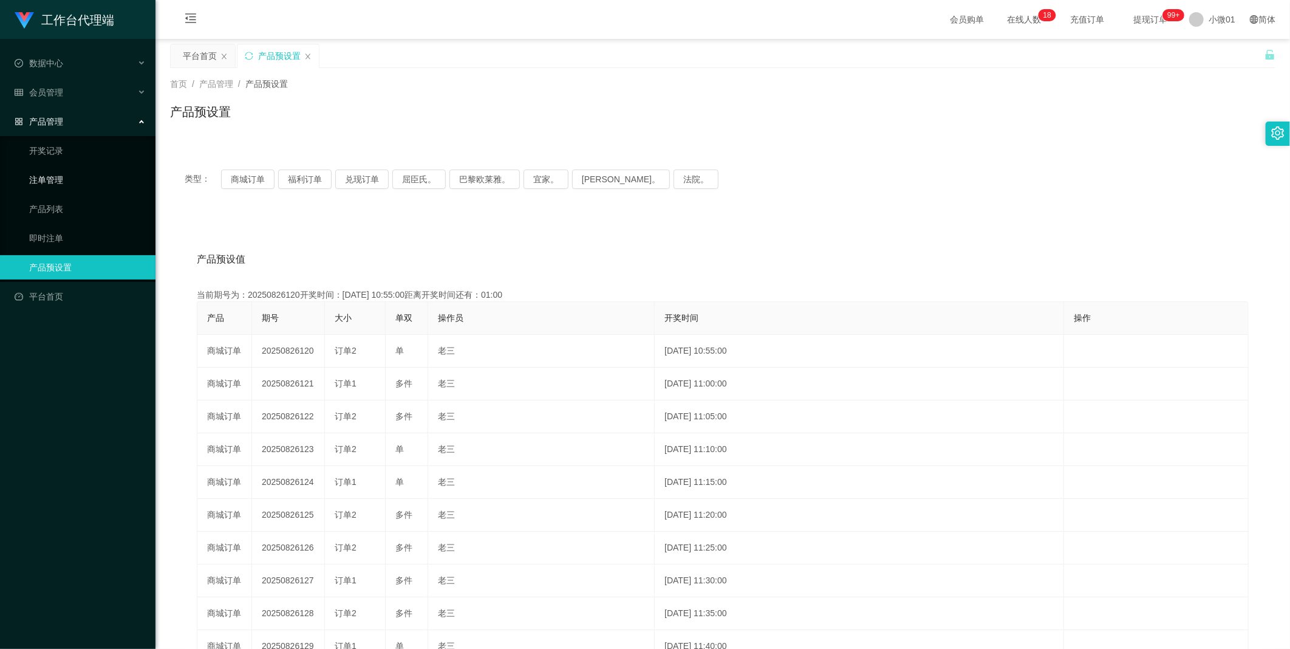
click at [44, 176] on link "注单管理" at bounding box center [87, 180] width 117 height 24
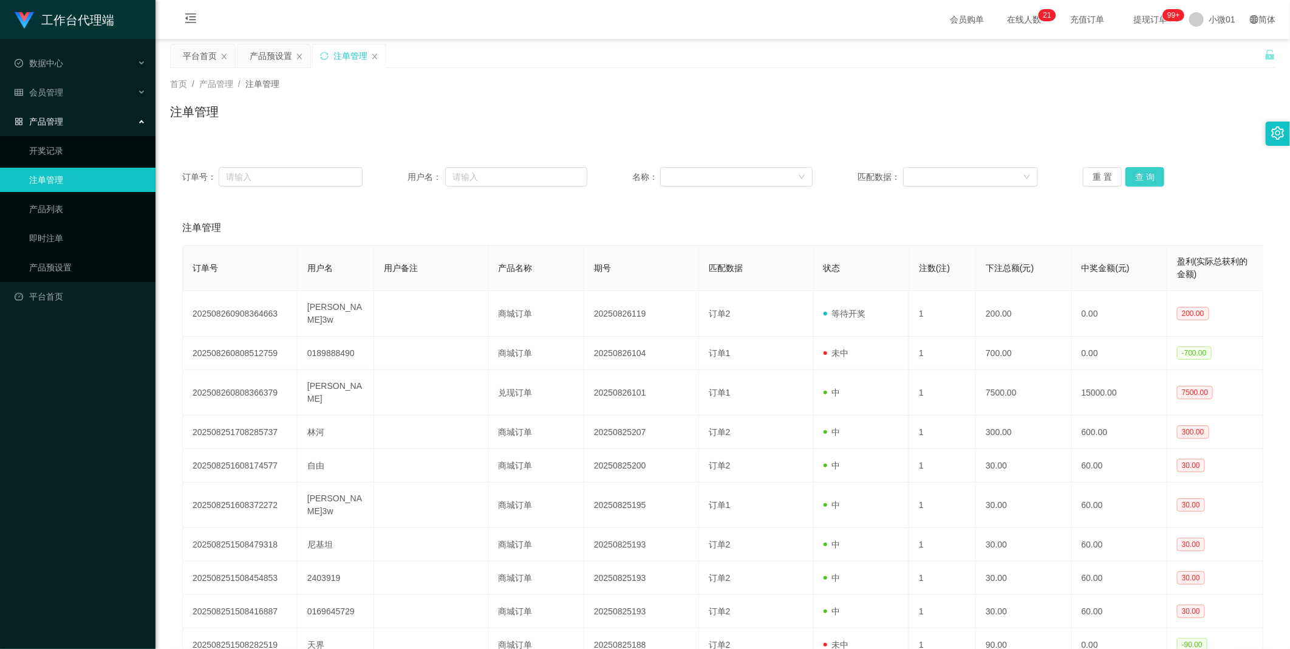
click at [1136, 179] on button "查 询" at bounding box center [1144, 176] width 39 height 19
click at [1136, 179] on div "重 置 查 询" at bounding box center [1173, 176] width 180 height 19
click at [1136, 179] on button "查 询" at bounding box center [1144, 176] width 39 height 19
click at [1136, 179] on div "重 置 查 询" at bounding box center [1173, 176] width 180 height 19
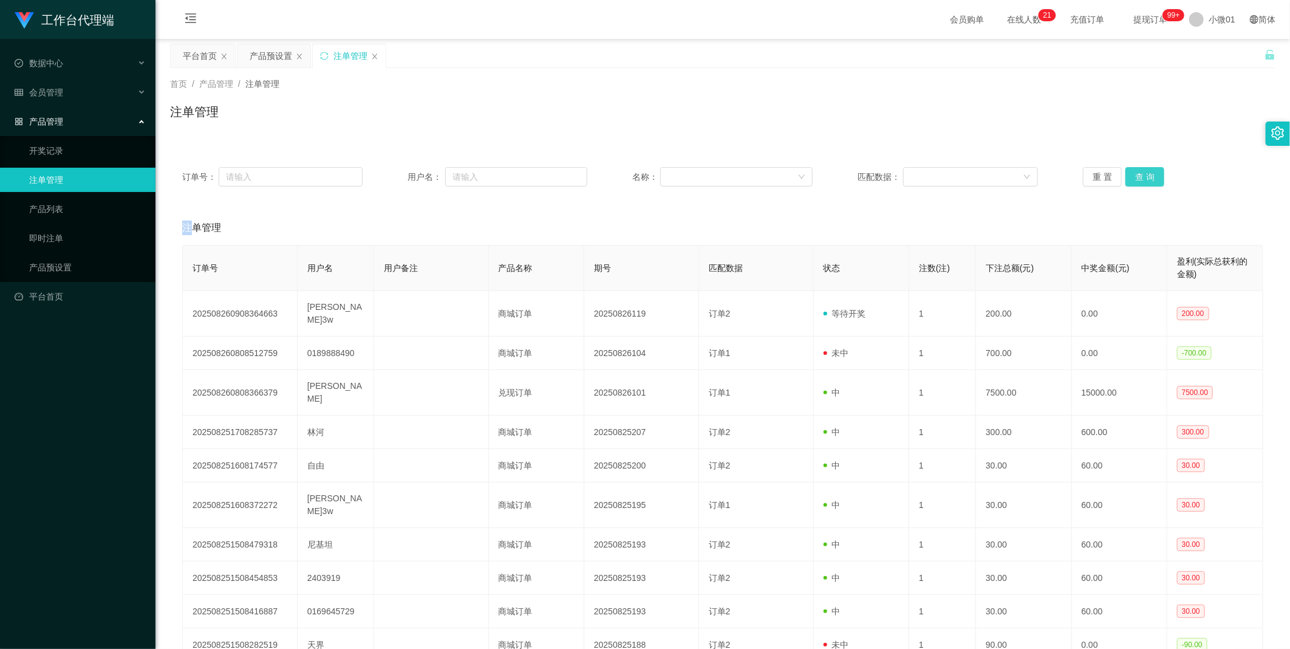
click at [1136, 179] on button "查 询" at bounding box center [1144, 176] width 39 height 19
click at [1136, 179] on div "重 置 查 询" at bounding box center [1173, 176] width 180 height 19
click at [1136, 179] on button "查 询" at bounding box center [1144, 176] width 39 height 19
click at [1136, 179] on div "重 置 查 询" at bounding box center [1173, 176] width 180 height 19
click at [1136, 179] on button "查 询" at bounding box center [1144, 176] width 39 height 19
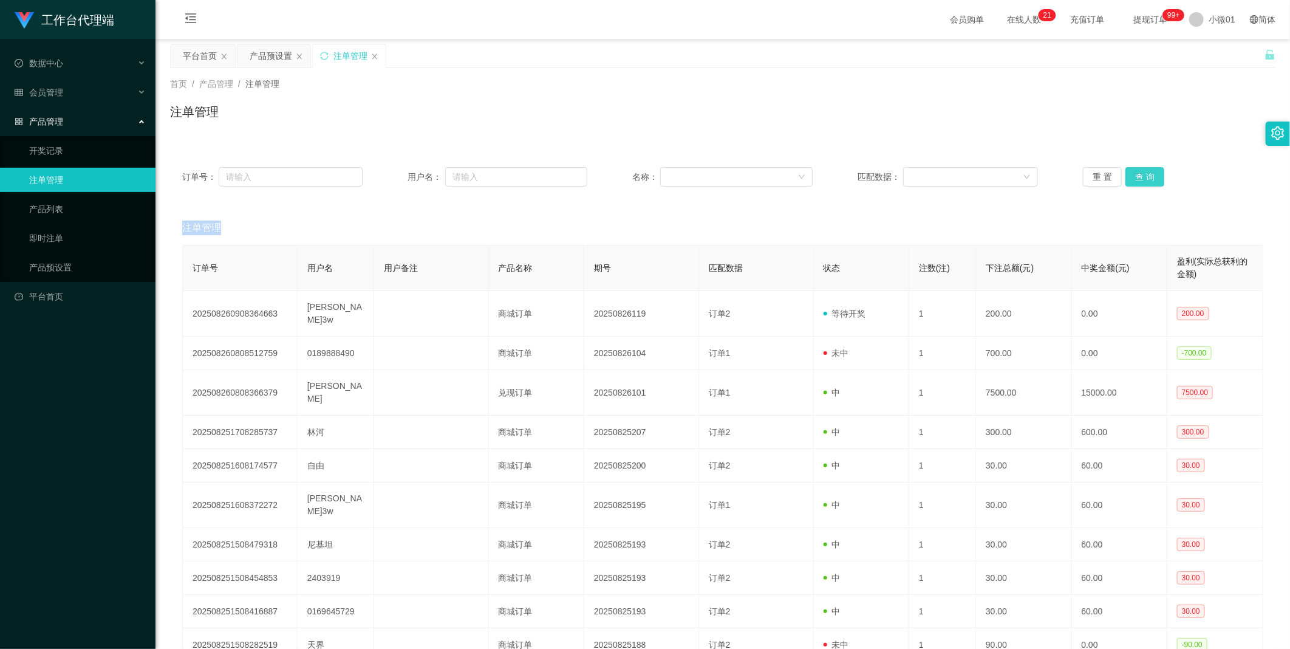
click at [1136, 179] on div "重 置 查 询" at bounding box center [1173, 176] width 180 height 19
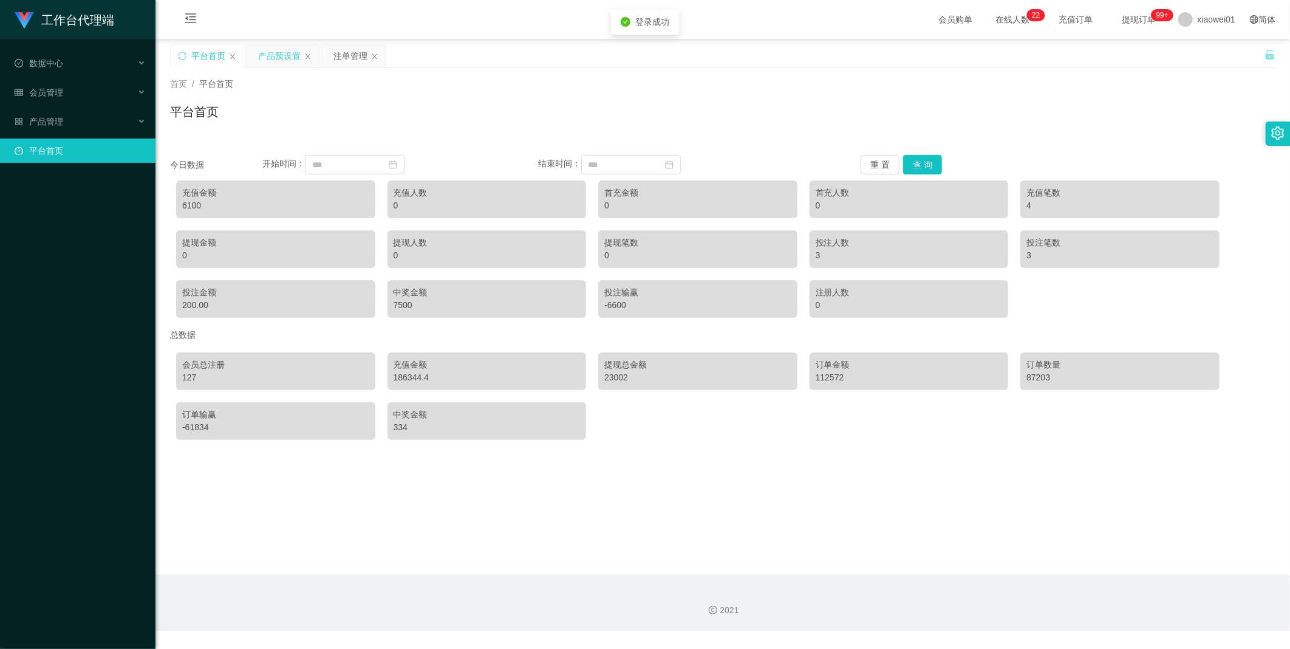
click at [281, 44] on div "产品预设置" at bounding box center [279, 55] width 43 height 23
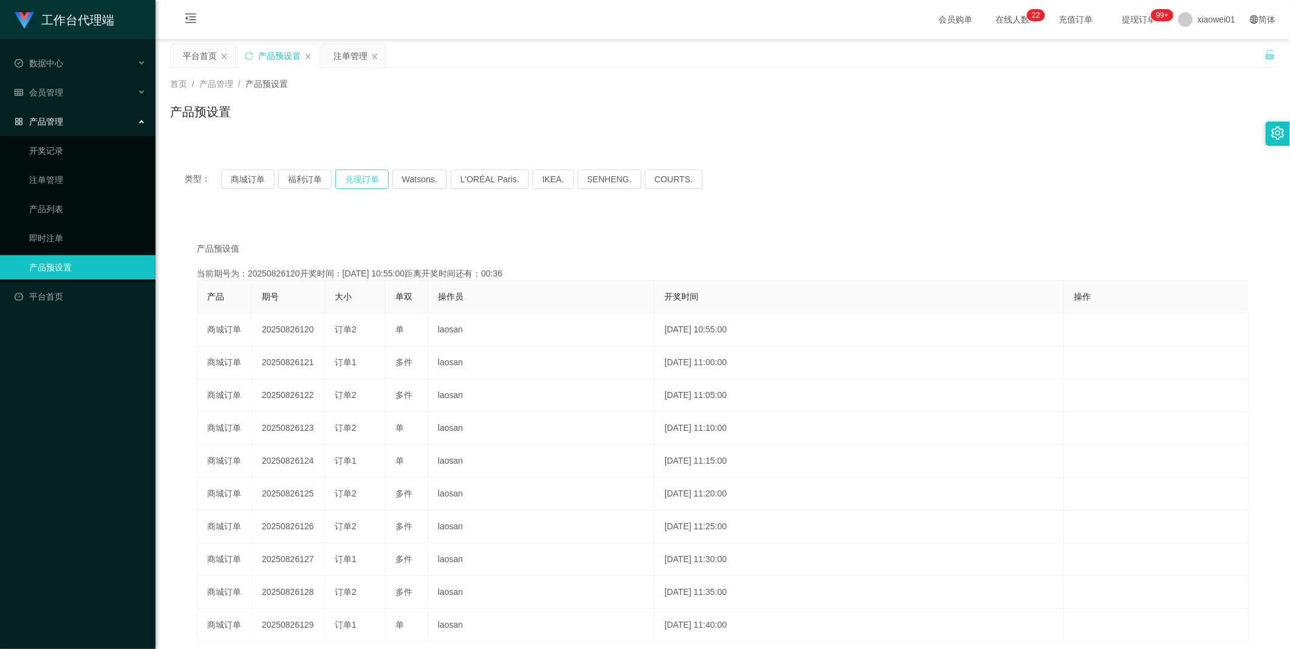
drag, startPoint x: 349, startPoint y: 184, endPoint x: 259, endPoint y: 190, distance: 89.5
click at [333, 185] on div "类型： 商城订单 福利订单 兑现订单 Watsons. L'ORÉAL Paris. IKEA. [GEOGRAPHIC_DATA]. COURTS." at bounding box center [723, 178] width 1076 height 19
click at [257, 189] on div "类型： 商城订单 福利订单 兑现订单 Watsons. L'ORÉAL Paris. IKEA. [GEOGRAPHIC_DATA]. COURTS." at bounding box center [722, 179] width 1105 height 49
click at [50, 177] on link "注单管理" at bounding box center [87, 180] width 117 height 24
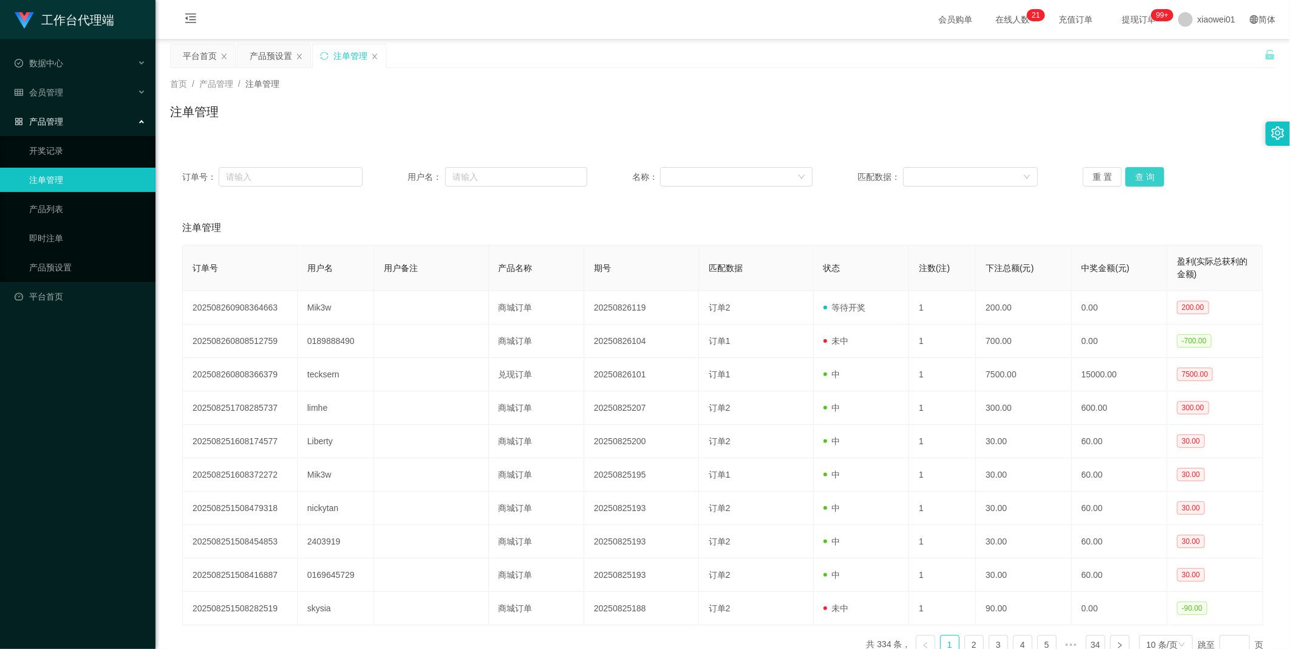
click at [1137, 178] on button "查 询" at bounding box center [1144, 176] width 39 height 19
click at [1137, 178] on div "重 置 查 询" at bounding box center [1173, 176] width 180 height 19
click at [1137, 178] on button "查 询" at bounding box center [1144, 176] width 39 height 19
click at [1137, 178] on div "重 置 查 询" at bounding box center [1173, 176] width 180 height 19
click at [1137, 178] on button "查 询" at bounding box center [1144, 176] width 39 height 19
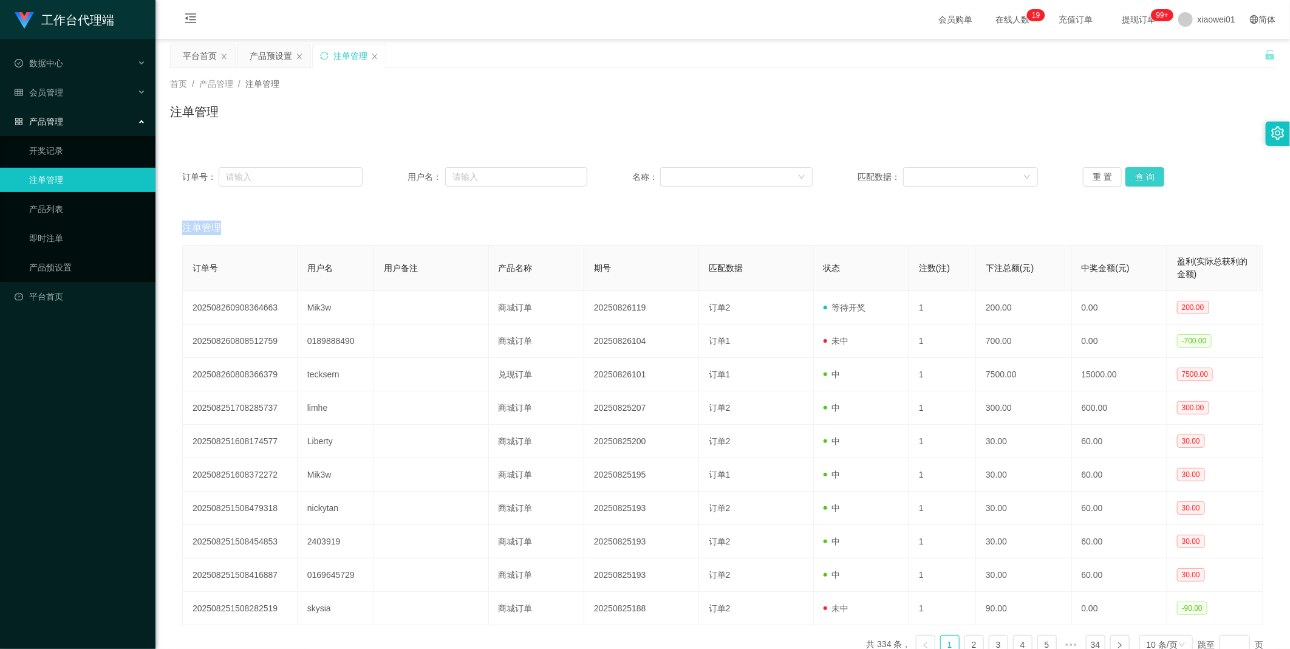
click at [1131, 176] on button "查 询" at bounding box center [1144, 176] width 39 height 19
click at [1131, 176] on div "重 置 查 询" at bounding box center [1173, 176] width 180 height 19
click at [1131, 176] on button "查 询" at bounding box center [1144, 176] width 39 height 19
click at [1131, 176] on div "重 置 查 询" at bounding box center [1173, 176] width 180 height 19
click at [1131, 176] on button "查 询" at bounding box center [1144, 176] width 39 height 19
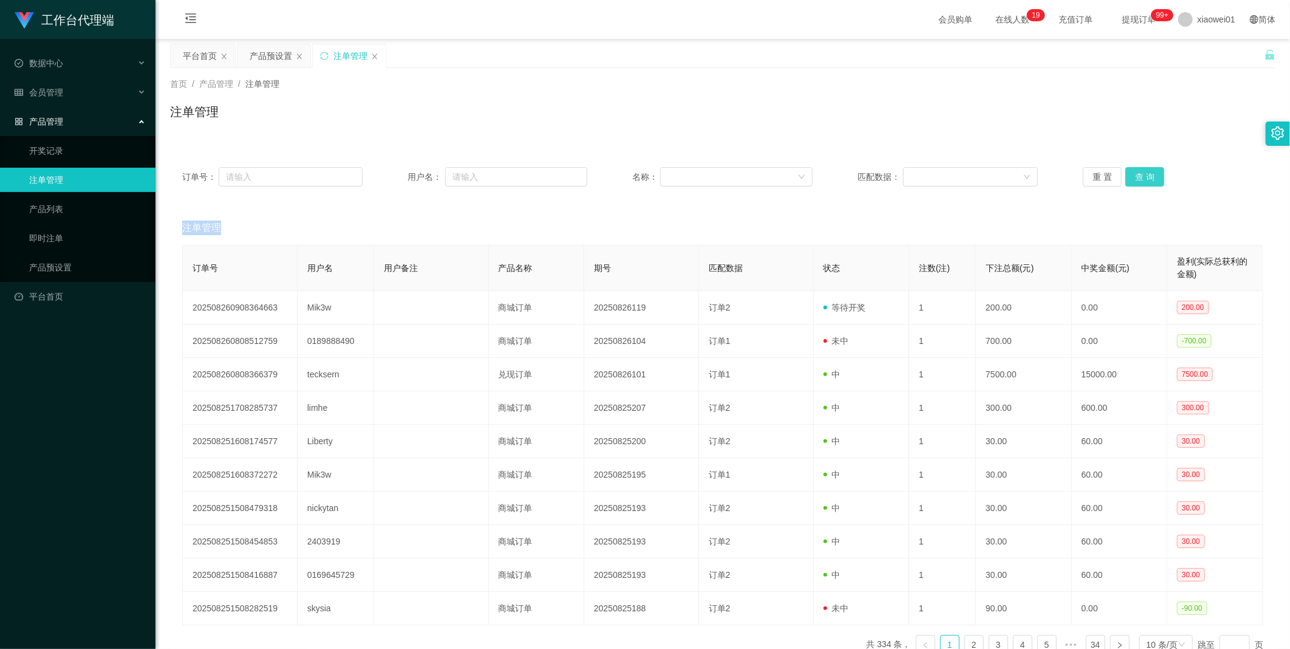
click at [1131, 176] on div "重 置 查 询" at bounding box center [1173, 176] width 180 height 19
click at [1131, 176] on button "查 询" at bounding box center [1144, 176] width 39 height 19
click at [266, 53] on div "产品预设置" at bounding box center [271, 55] width 43 height 23
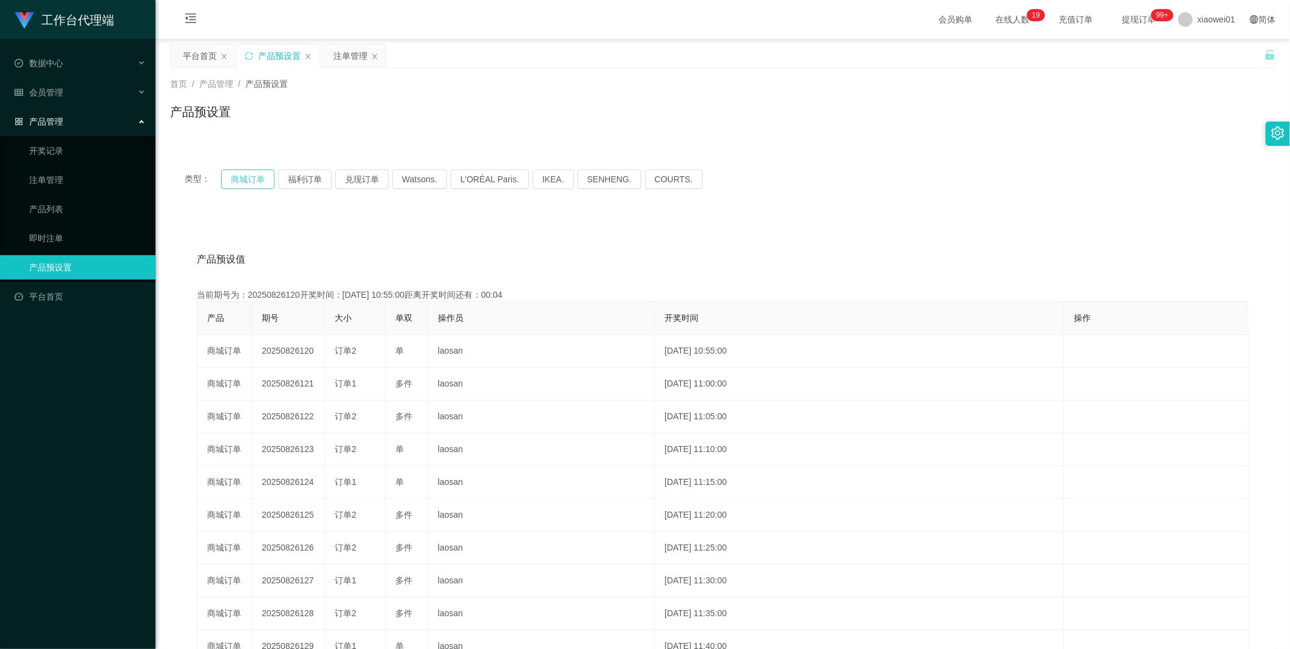
click at [232, 172] on button "商城订单" at bounding box center [247, 178] width 53 height 19
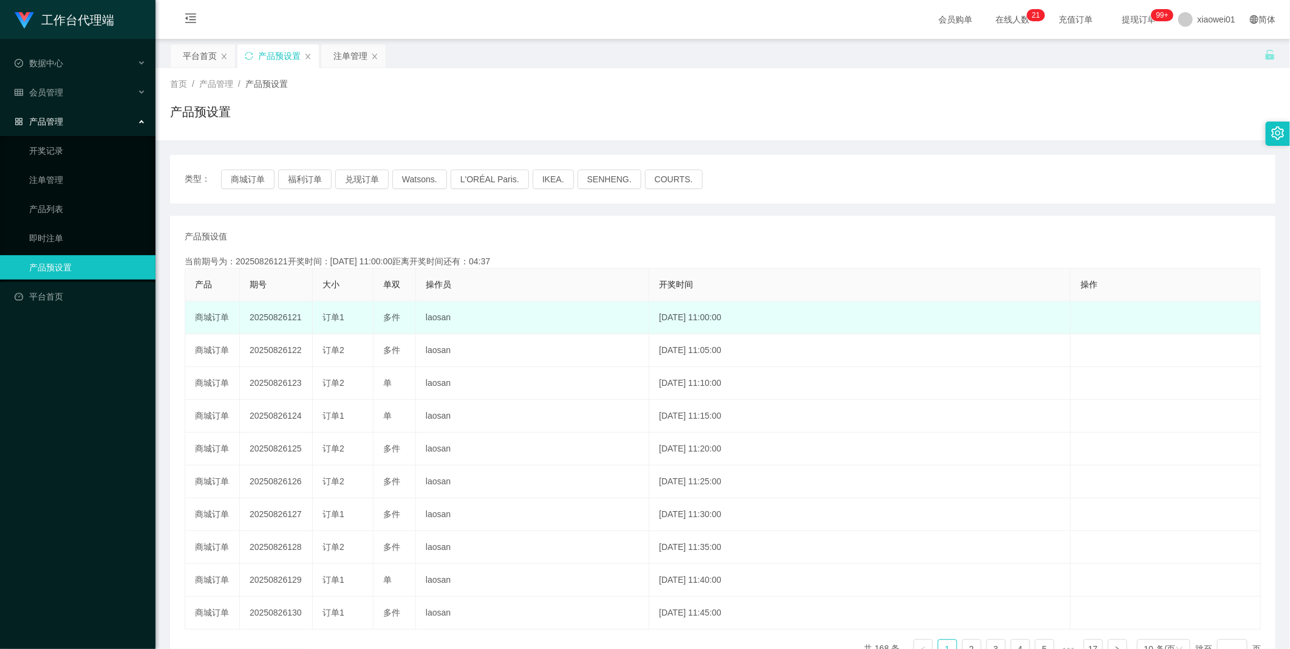
click at [267, 313] on td "20250826121" at bounding box center [276, 317] width 73 height 33
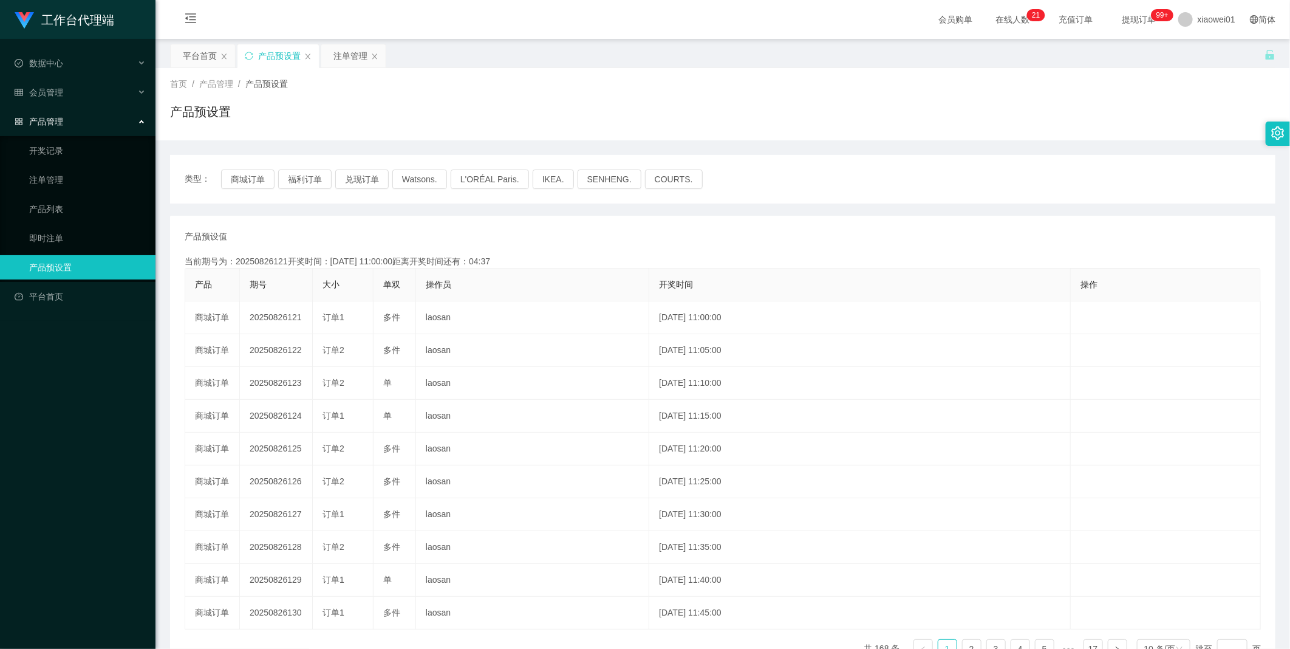
copy td "20250826121"
click at [342, 61] on div "注单管理" at bounding box center [350, 55] width 34 height 23
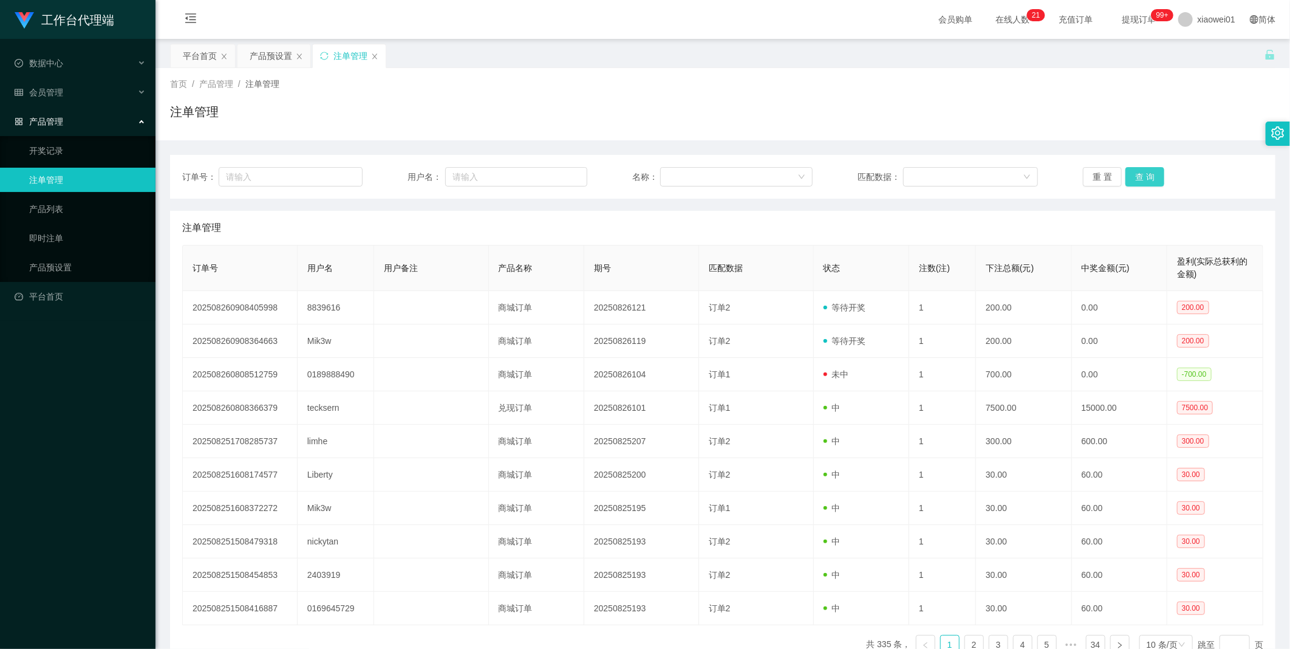
click at [1136, 179] on button "查 询" at bounding box center [1144, 176] width 39 height 19
click at [1136, 179] on div "重 置 查 询" at bounding box center [1173, 176] width 180 height 19
click at [1136, 179] on button "查 询" at bounding box center [1144, 176] width 39 height 19
click at [1136, 179] on div "重 置 查 询" at bounding box center [1173, 176] width 180 height 19
click at [1136, 179] on button "查 询" at bounding box center [1144, 176] width 39 height 19
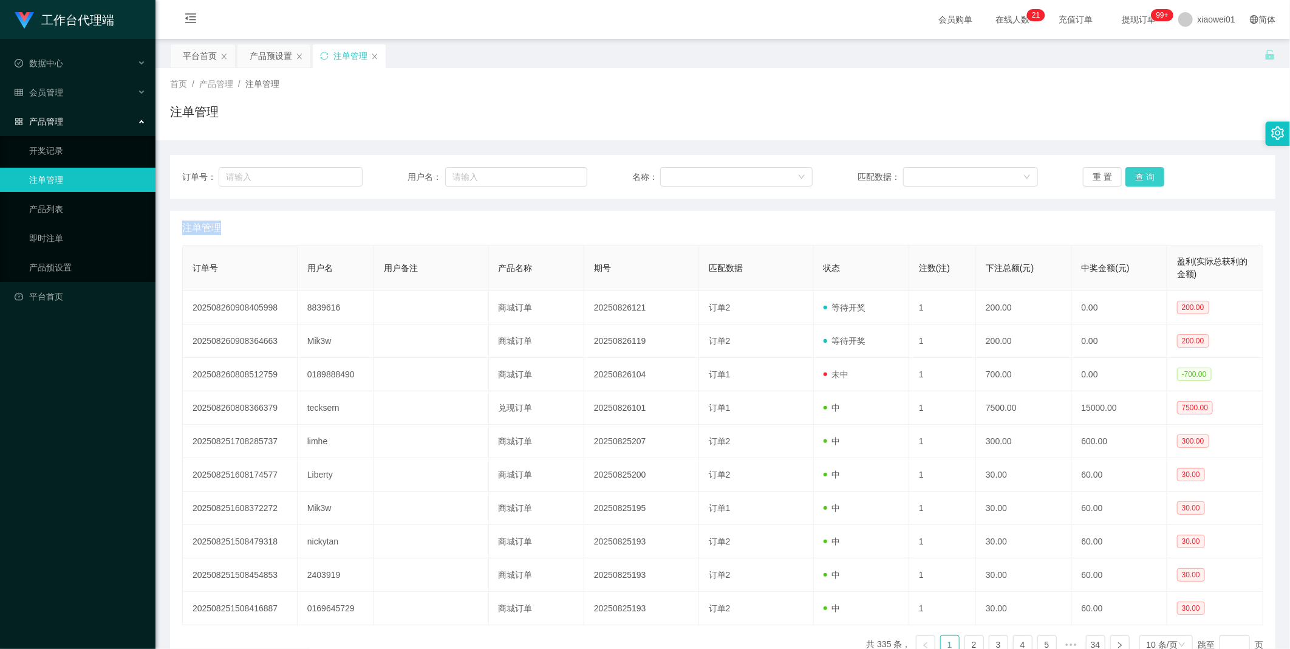
click at [1136, 179] on div "重 置 查 询" at bounding box center [1173, 176] width 180 height 19
click at [1136, 179] on button "查 询" at bounding box center [1144, 176] width 39 height 19
click at [1136, 179] on div "重 置 查 询" at bounding box center [1173, 176] width 180 height 19
click at [1136, 179] on button "查 询" at bounding box center [1144, 176] width 39 height 19
click at [1136, 179] on div "重 置 查 询" at bounding box center [1173, 176] width 180 height 19
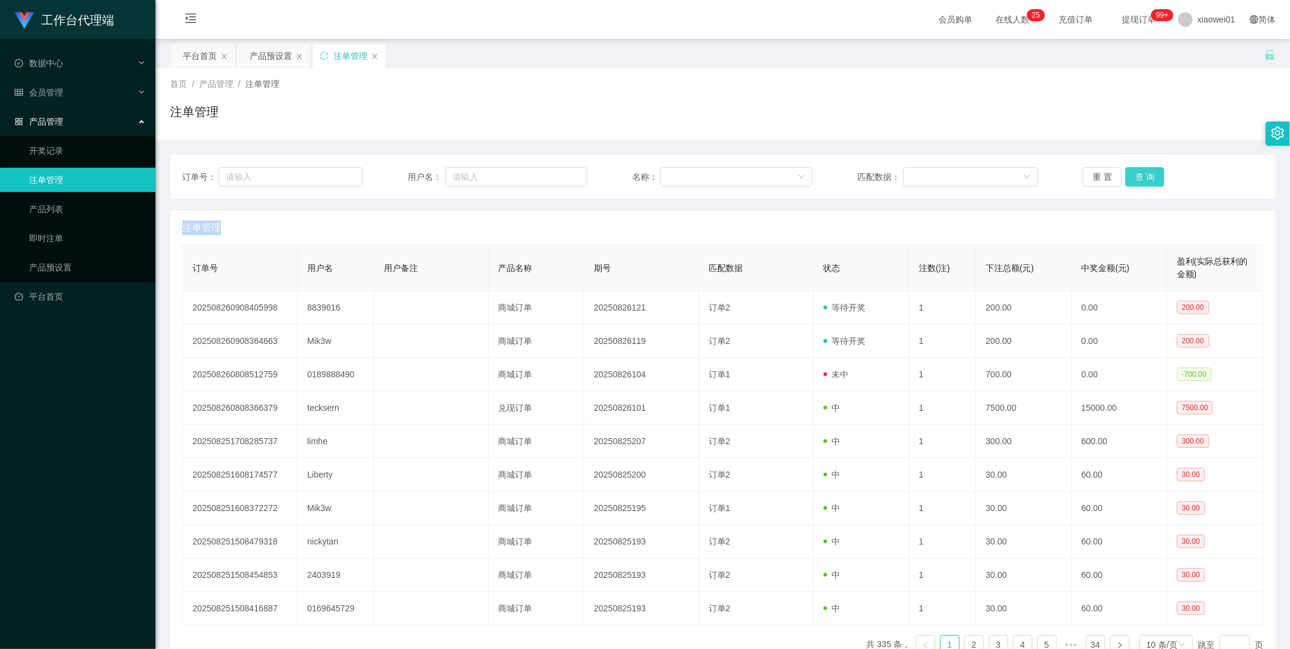
click at [1139, 182] on button "查 询" at bounding box center [1144, 176] width 39 height 19
click at [1139, 182] on div "重 置 查 询" at bounding box center [1173, 176] width 180 height 19
click at [1139, 182] on button "查 询" at bounding box center [1144, 176] width 39 height 19
click at [272, 58] on div "产品预设置" at bounding box center [271, 55] width 43 height 23
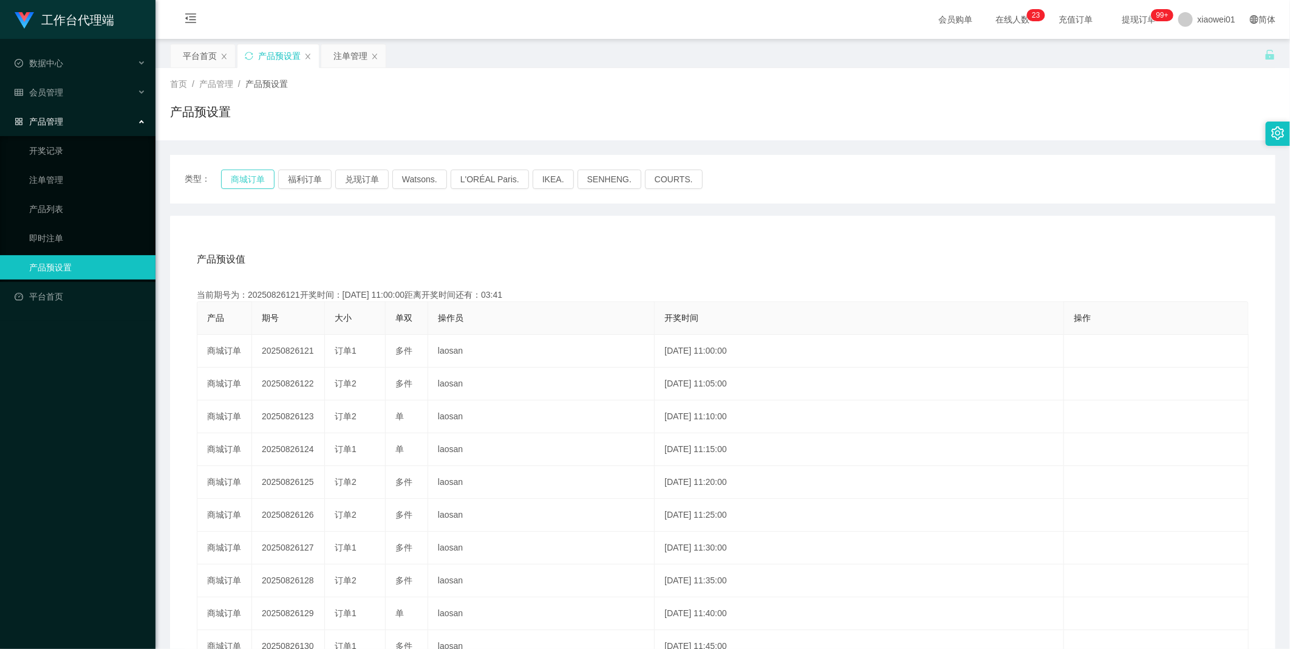
click at [243, 188] on button "商城订单" at bounding box center [247, 178] width 53 height 19
click at [350, 53] on div "注单管理" at bounding box center [350, 55] width 34 height 23
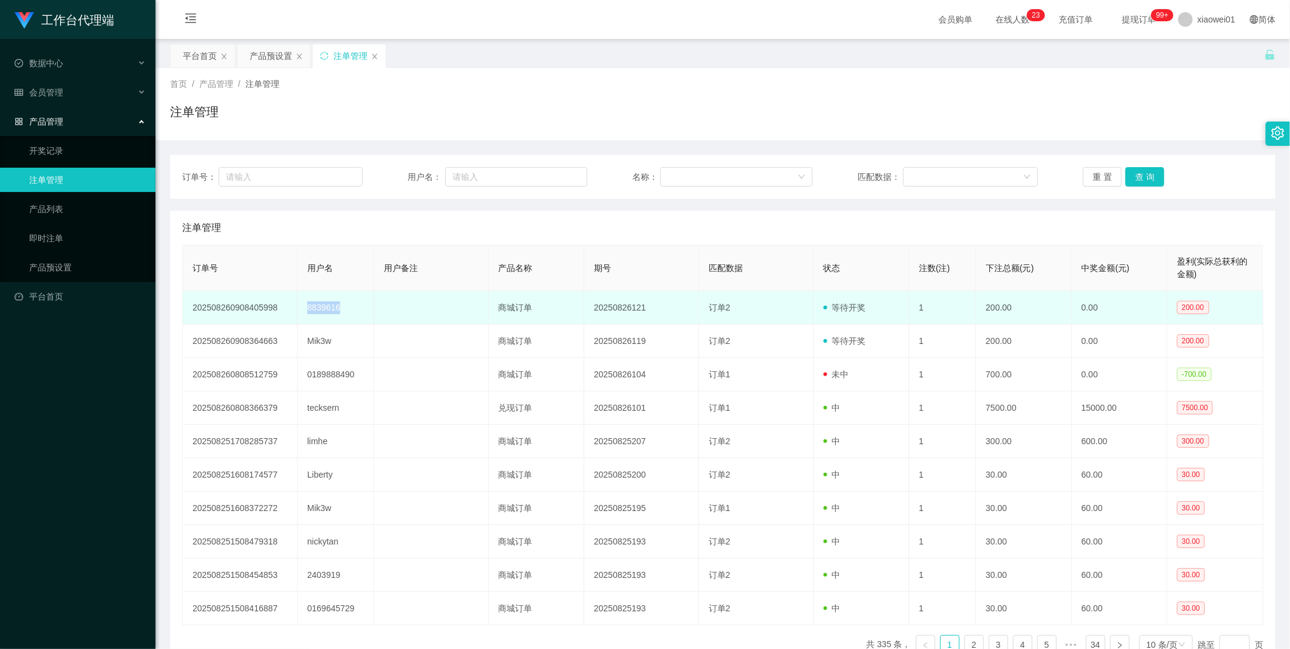
drag, startPoint x: 306, startPoint y: 308, endPoint x: 347, endPoint y: 307, distance: 40.7
click at [347, 307] on td "8839616" at bounding box center [336, 307] width 77 height 33
copy td "8839616"
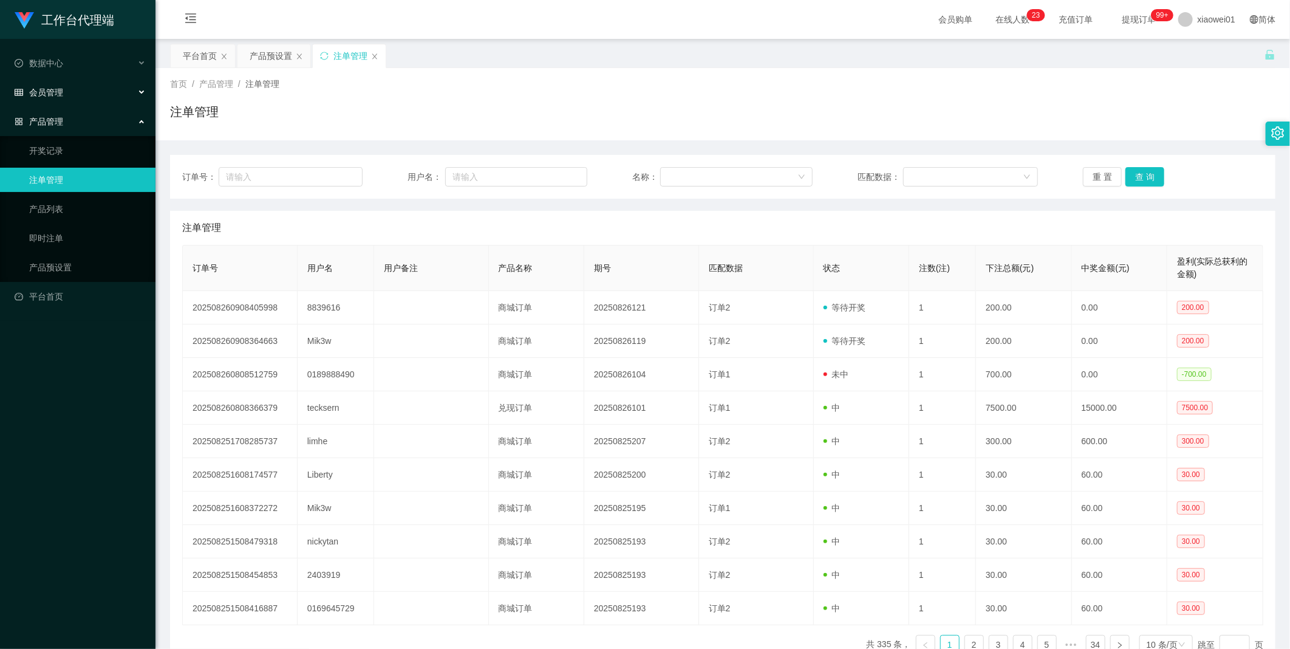
click at [53, 91] on span "会员管理" at bounding box center [39, 92] width 49 height 10
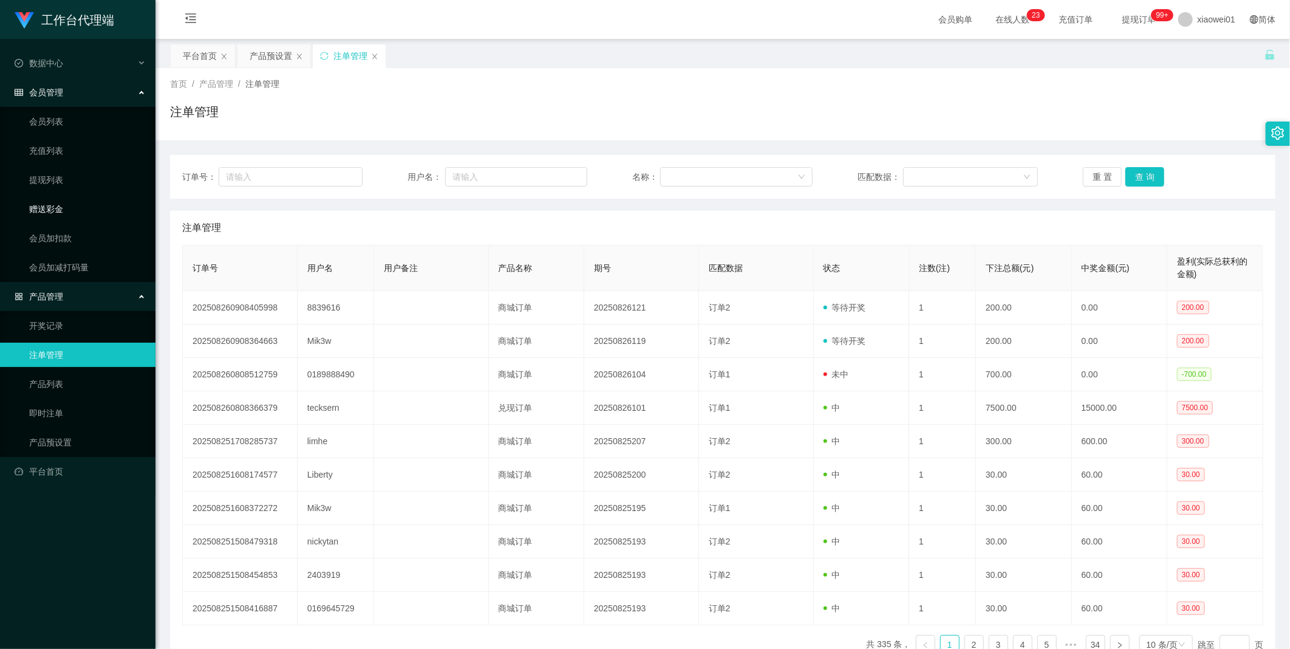
drag, startPoint x: 51, startPoint y: 211, endPoint x: 180, endPoint y: 232, distance: 131.1
click at [51, 211] on link "赠送彩金" at bounding box center [87, 209] width 117 height 24
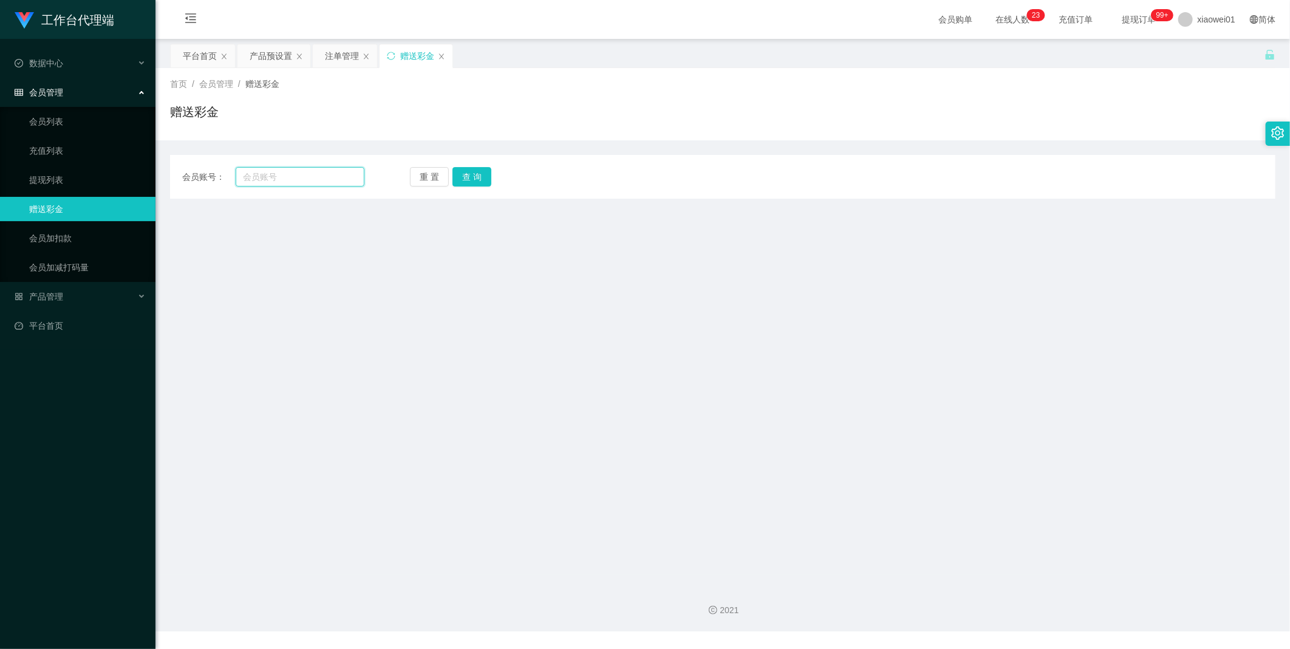
click at [322, 171] on input "text" at bounding box center [300, 176] width 129 height 19
paste input "8839616"
type input "8839616"
click at [466, 180] on button "查 询" at bounding box center [472, 176] width 39 height 19
click at [466, 180] on div "重 置 查 询" at bounding box center [501, 176] width 182 height 19
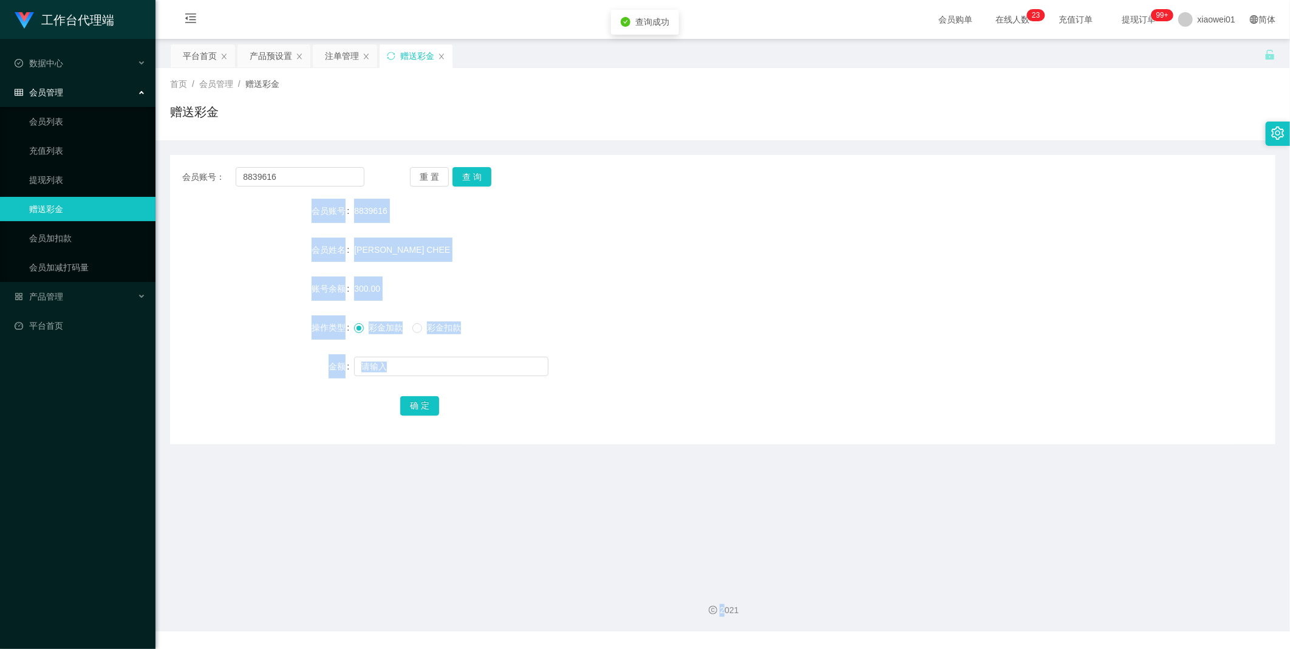
click at [807, 343] on form "会员账号 8839616 会员姓名 [PERSON_NAME] CHEE 账号余额 300.00 操作类型 彩金加款 彩金扣款 金额 确 定" at bounding box center [722, 308] width 1105 height 219
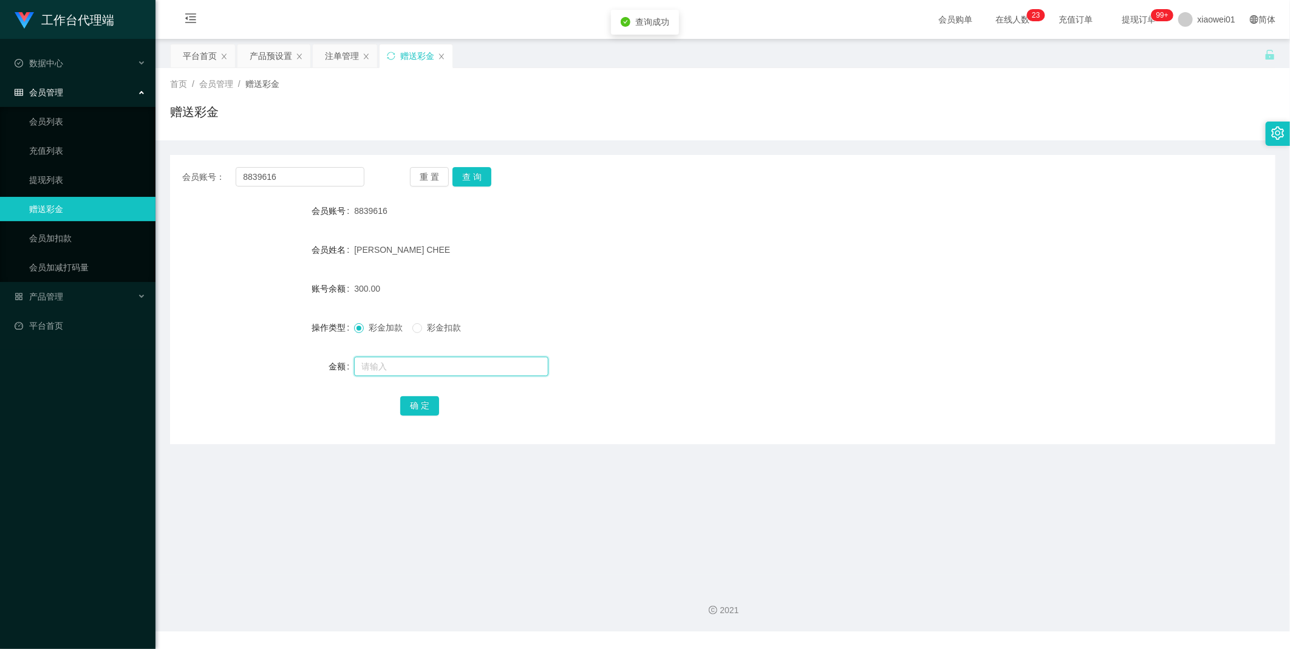
click at [409, 364] on input "text" at bounding box center [451, 366] width 194 height 19
type input "400"
click at [409, 398] on button "确 定" at bounding box center [419, 405] width 39 height 19
click at [259, 59] on div "产品预设置" at bounding box center [271, 55] width 43 height 23
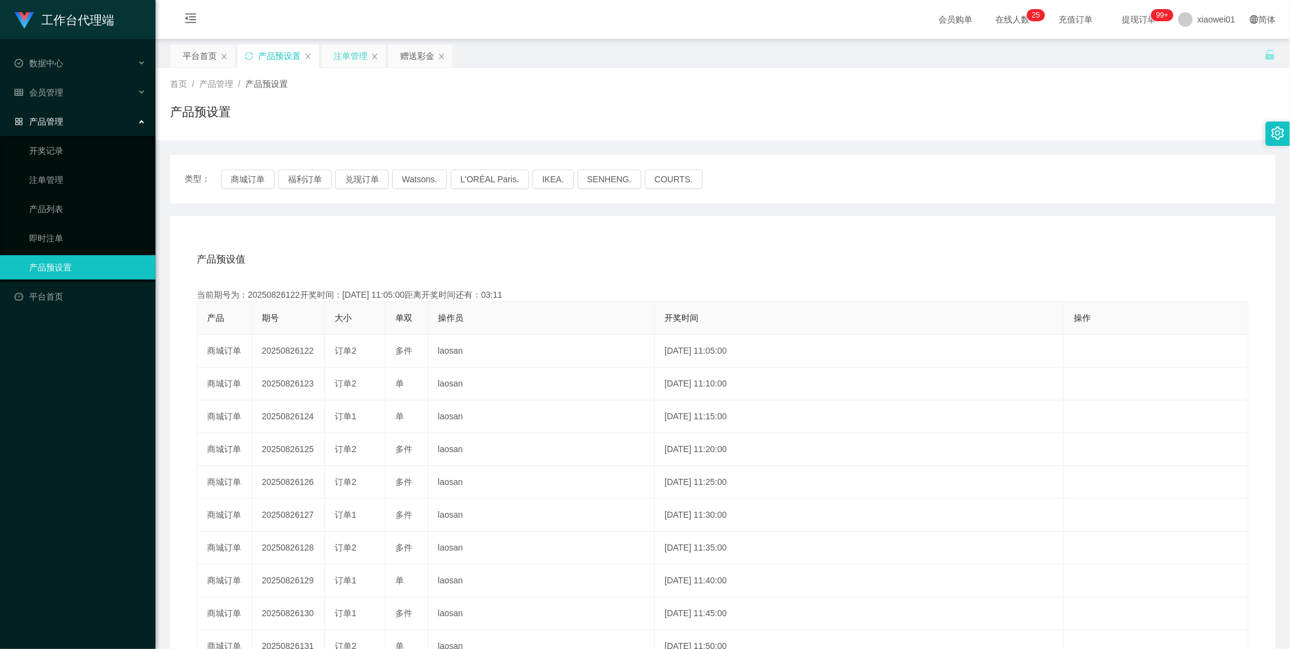
click at [345, 53] on div "注单管理" at bounding box center [350, 55] width 34 height 23
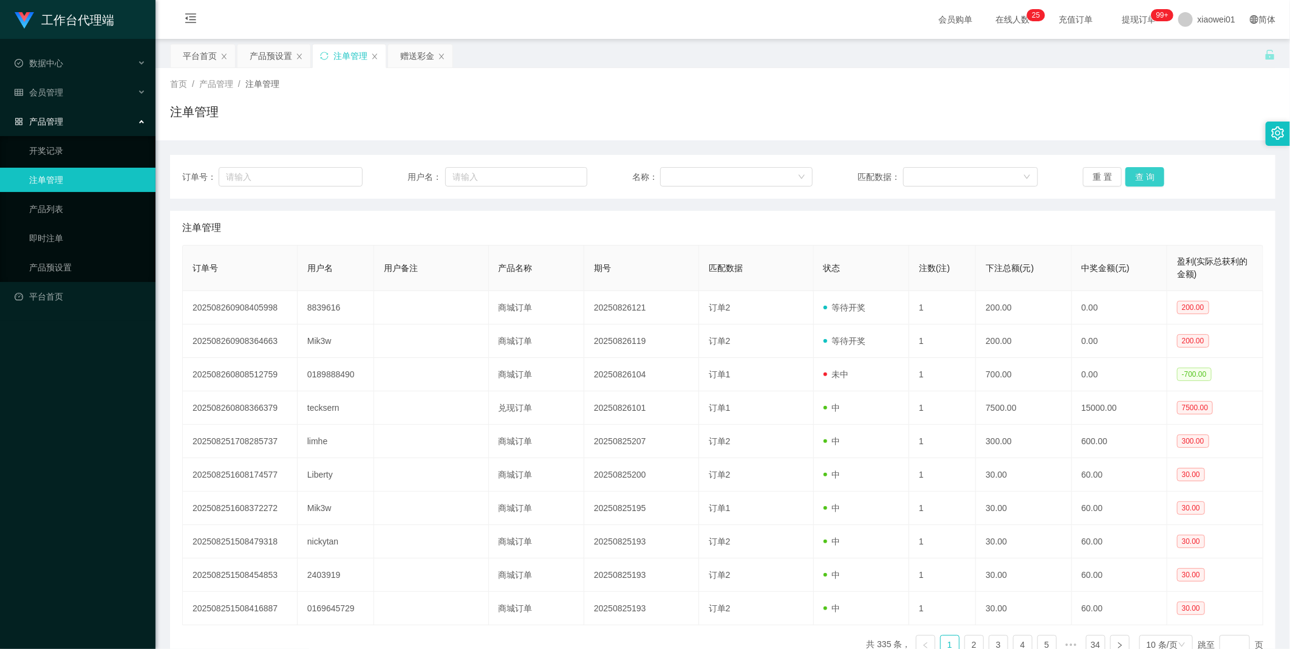
click at [1136, 181] on button "查 询" at bounding box center [1144, 176] width 39 height 19
click at [1136, 181] on div "重 置 查 询" at bounding box center [1173, 176] width 180 height 19
click at [1136, 181] on button "查 询" at bounding box center [1144, 176] width 39 height 19
click at [408, 52] on div "赠送彩金" at bounding box center [417, 55] width 34 height 23
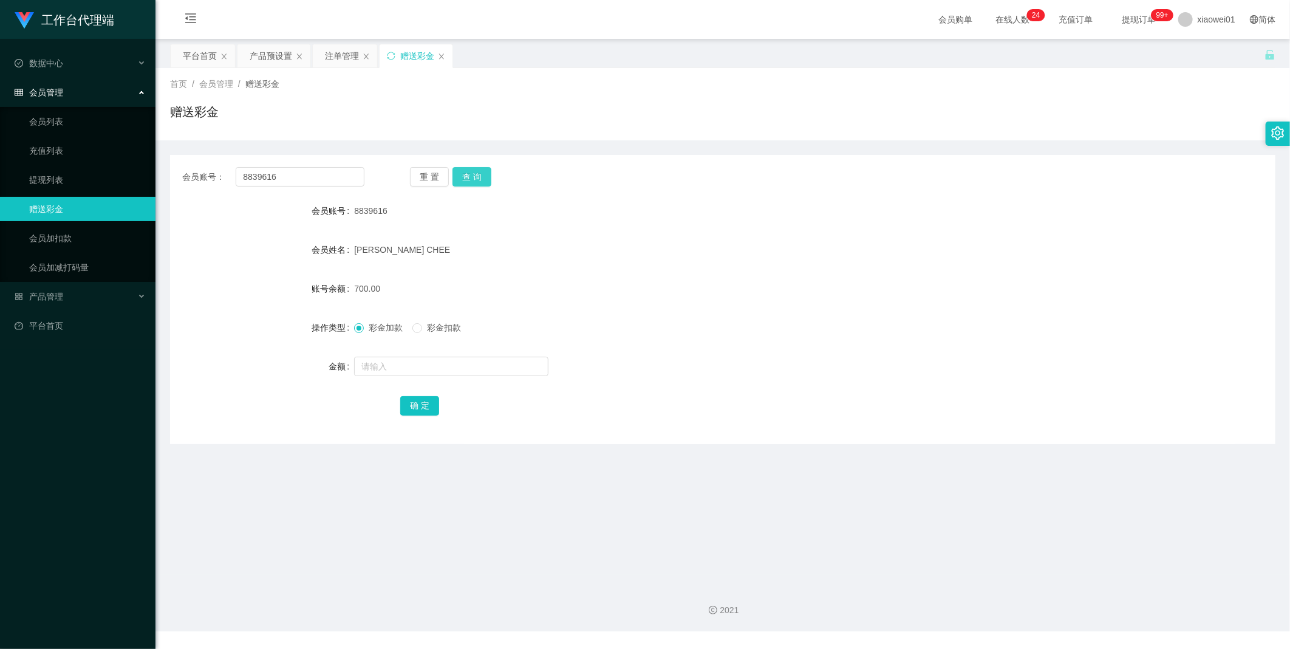
click at [474, 178] on button "查 询" at bounding box center [472, 176] width 39 height 19
click at [474, 178] on button "查 询" at bounding box center [479, 176] width 52 height 19
click at [474, 178] on div "重 置 查 询" at bounding box center [501, 176] width 182 height 19
